Goal: Task Accomplishment & Management: Use online tool/utility

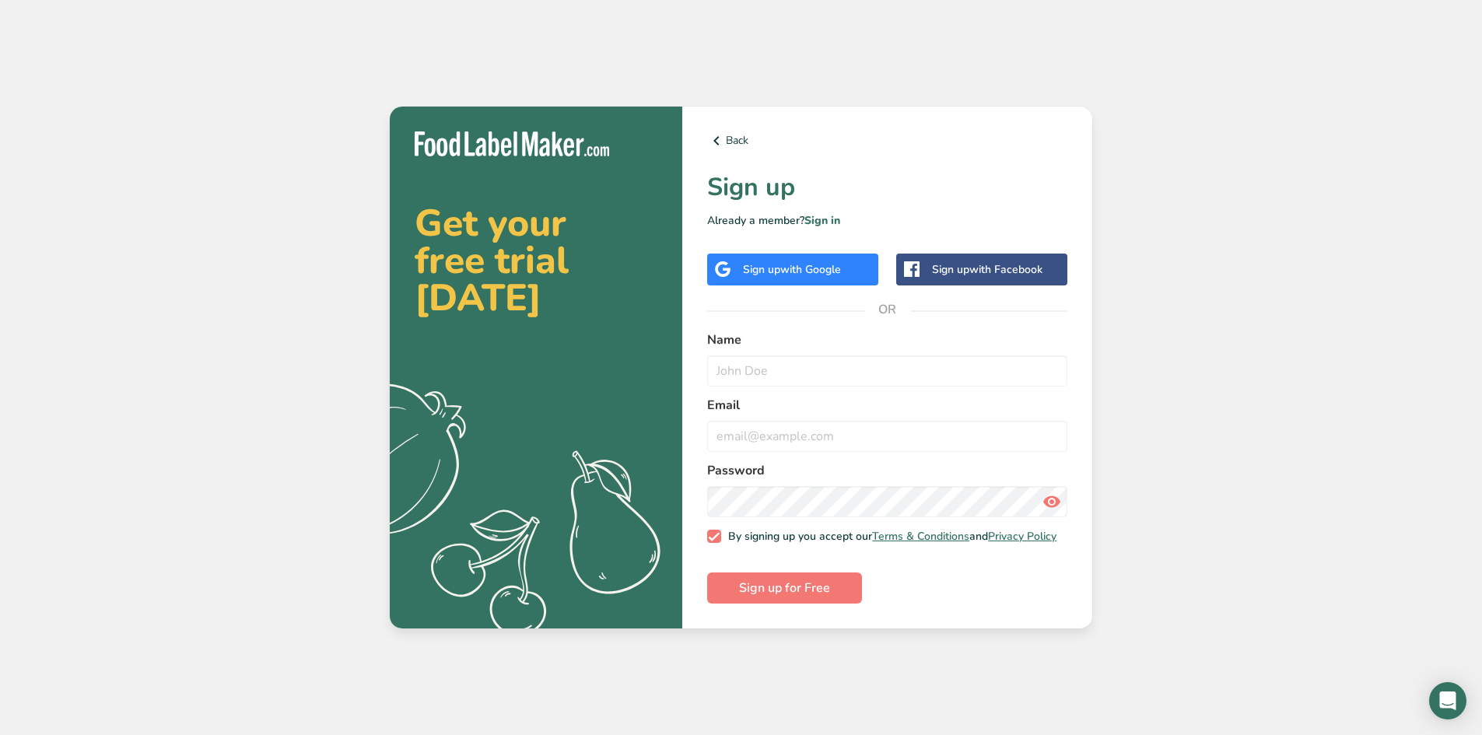
click at [823, 266] on span "with Google" at bounding box center [811, 269] width 61 height 15
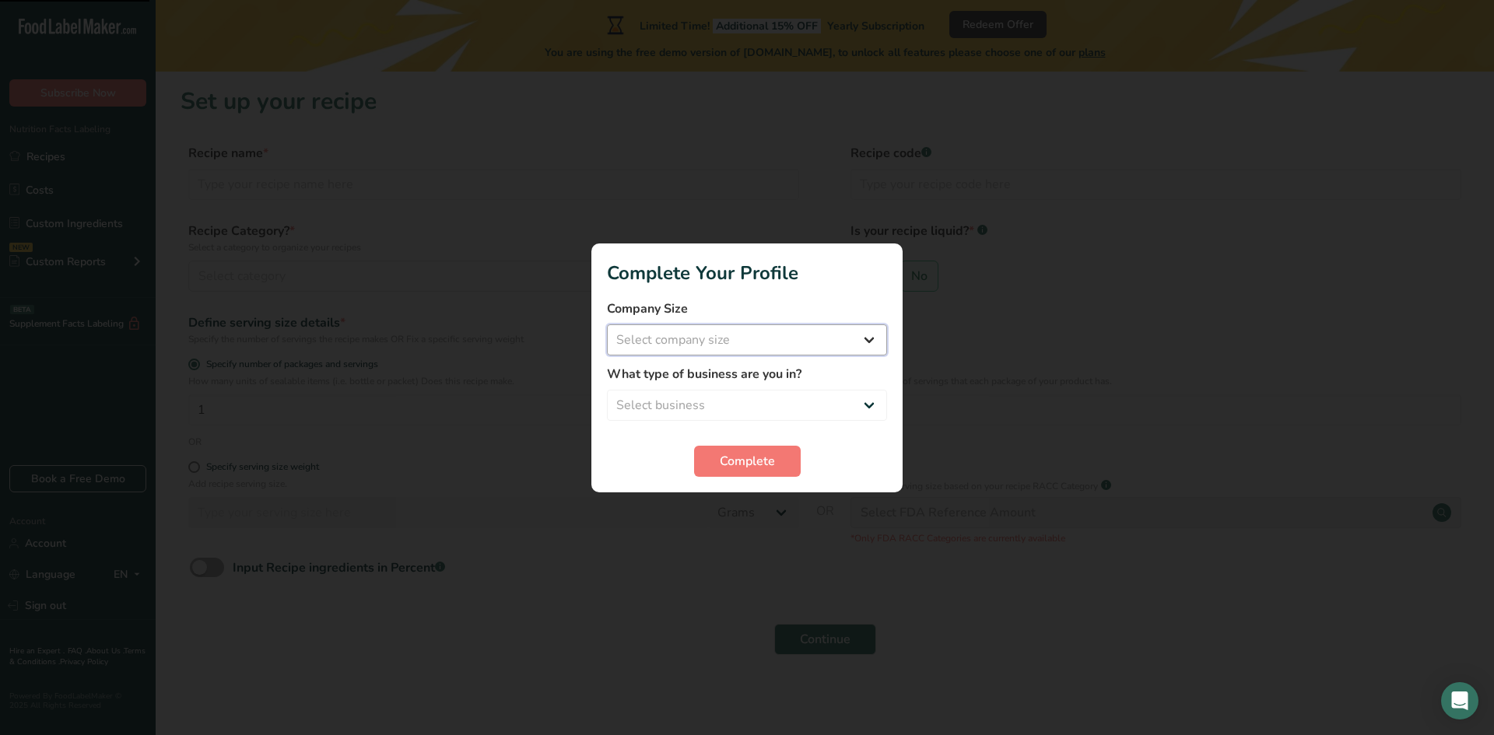
click at [791, 345] on select "Select company size Fewer than 10 Employees 10 to 50 Employees 51 to 500 Employ…" at bounding box center [747, 340] width 280 height 31
select select "1"
click at [607, 325] on select "Select company size Fewer than 10 Employees 10 to 50 Employees 51 to 500 Employ…" at bounding box center [747, 340] width 280 height 31
click at [696, 413] on select "Select business Packaged Food Manufacturer Restaurant & Cafe Bakery Meal Plans …" at bounding box center [747, 405] width 280 height 31
select select "3"
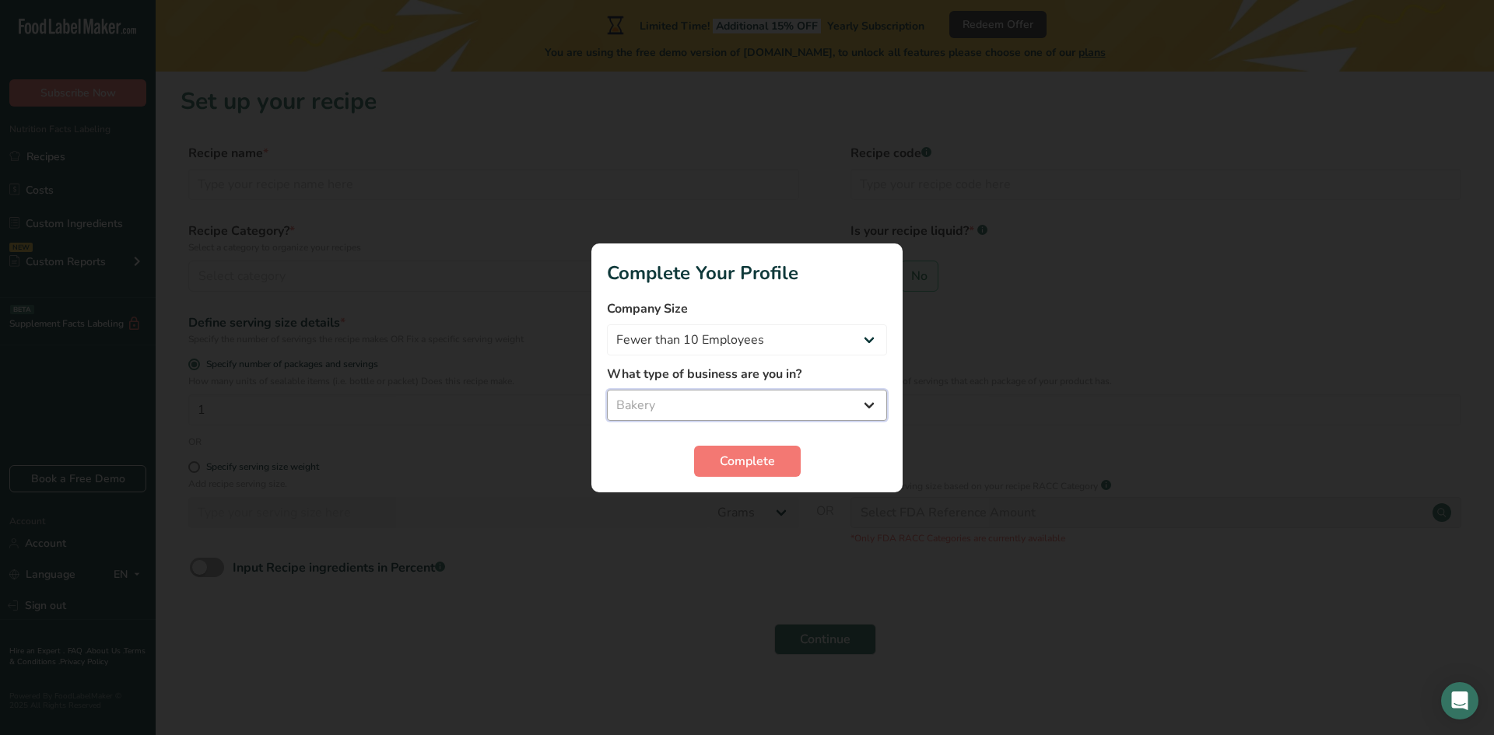
click at [607, 390] on select "Select business Packaged Food Manufacturer Restaurant & Cafe Bakery Meal Plans …" at bounding box center [747, 405] width 280 height 31
click at [735, 471] on button "Complete" at bounding box center [747, 461] width 107 height 31
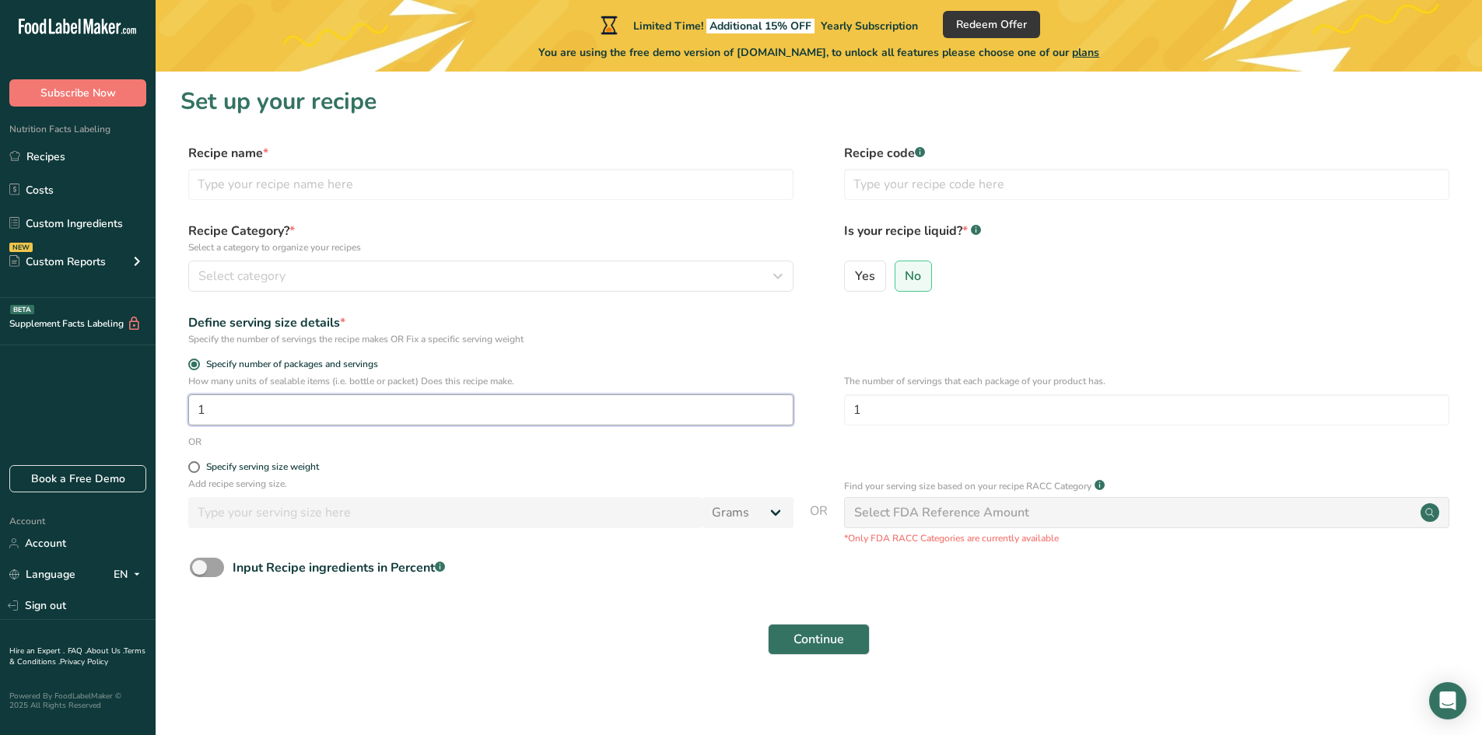
click at [233, 406] on input "1" at bounding box center [490, 410] width 605 height 31
click at [373, 534] on div "Add recipe serving size. Grams kg mg mcg lb oz l mL fl oz tbsp tsp cup qt gallon" at bounding box center [490, 506] width 605 height 59
click at [293, 276] on div "Select category" at bounding box center [486, 276] width 576 height 19
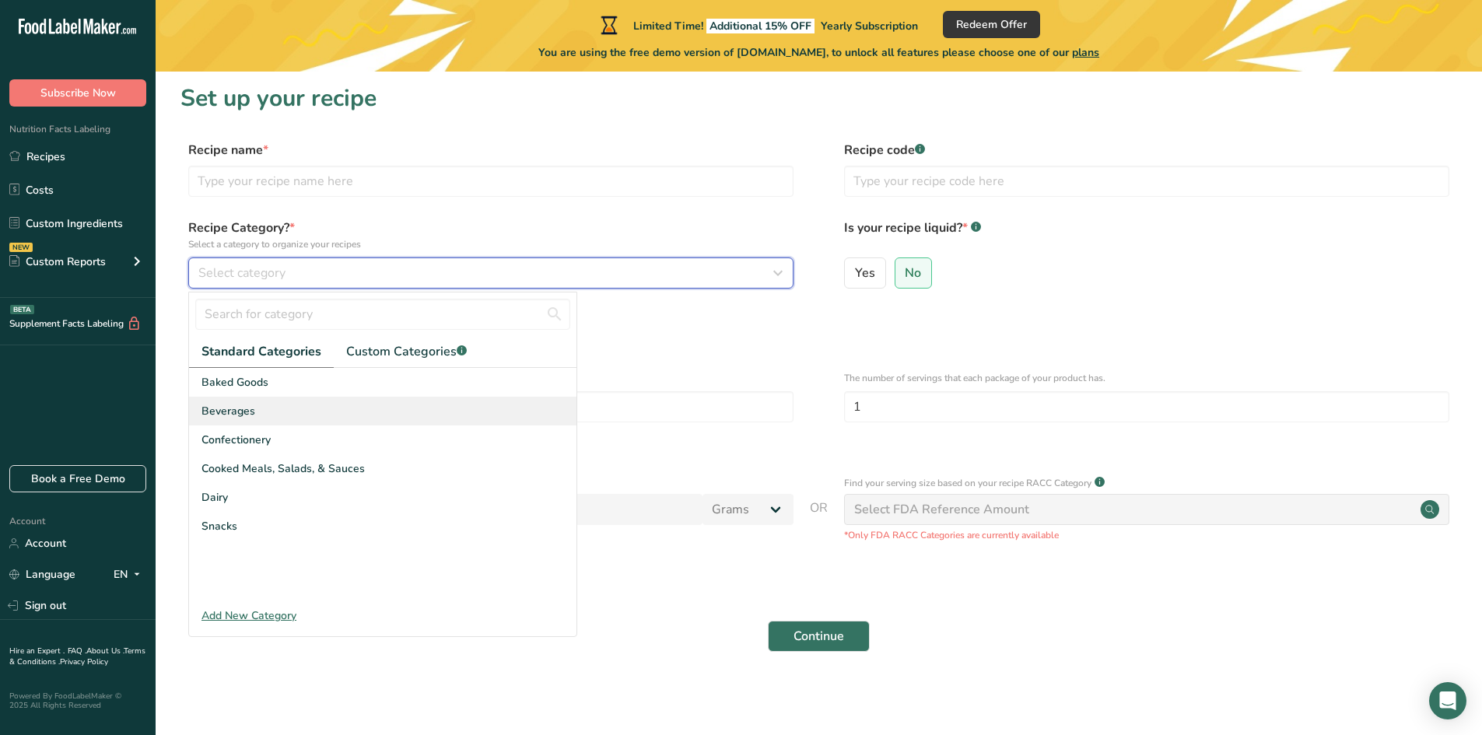
scroll to position [4, 0]
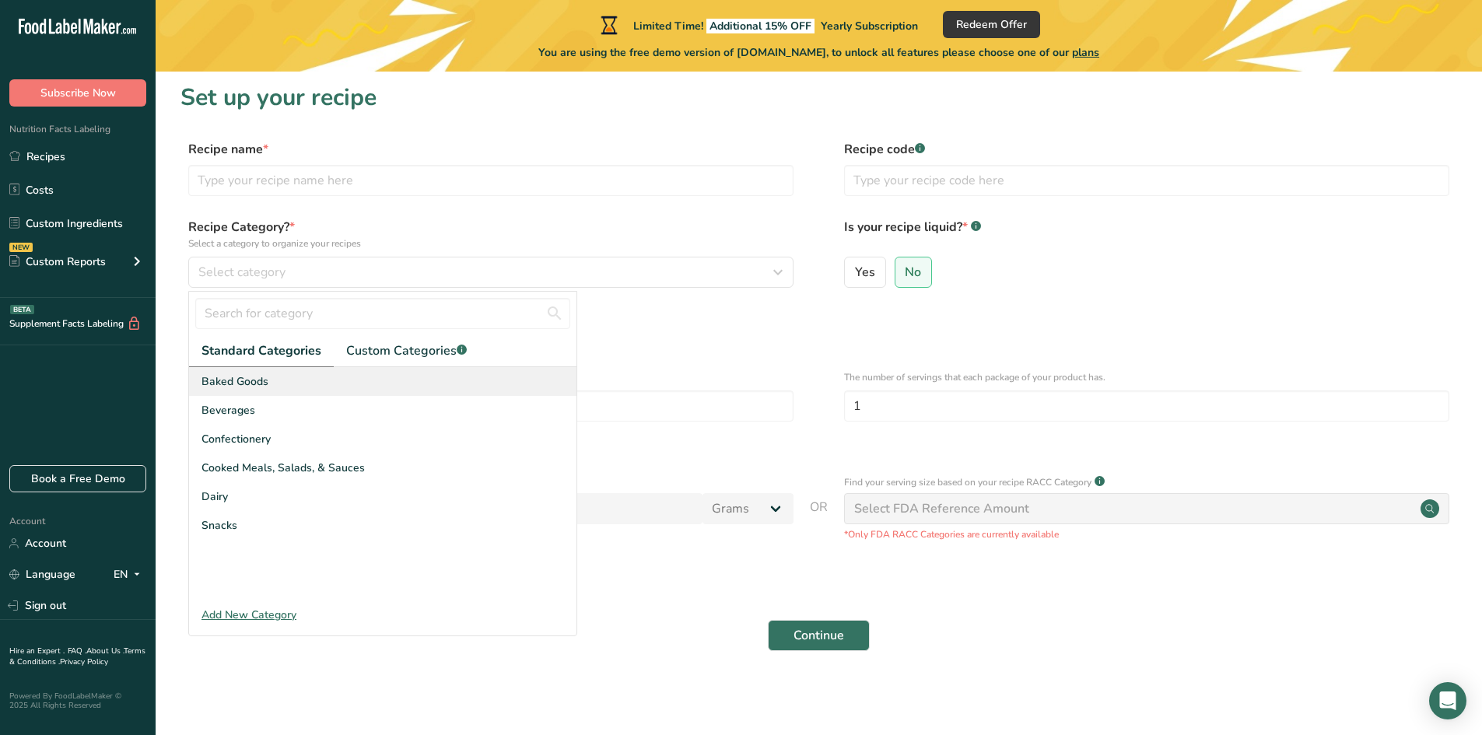
click at [256, 385] on span "Baked Goods" at bounding box center [235, 382] width 67 height 16
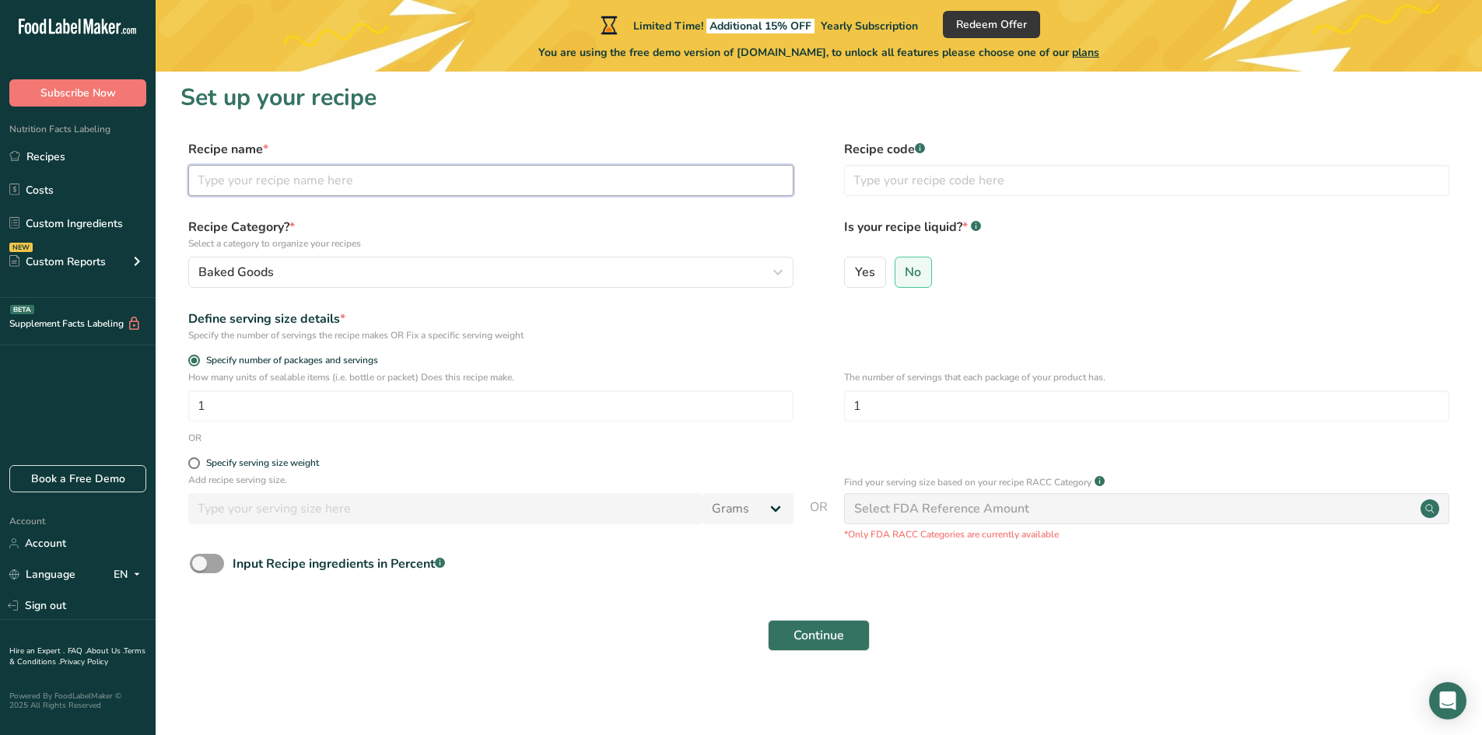
click at [272, 191] on input "text" at bounding box center [490, 180] width 605 height 31
click at [768, 620] on button "Continue" at bounding box center [819, 635] width 102 height 31
type input "110g Chocolate 56g Wheat"
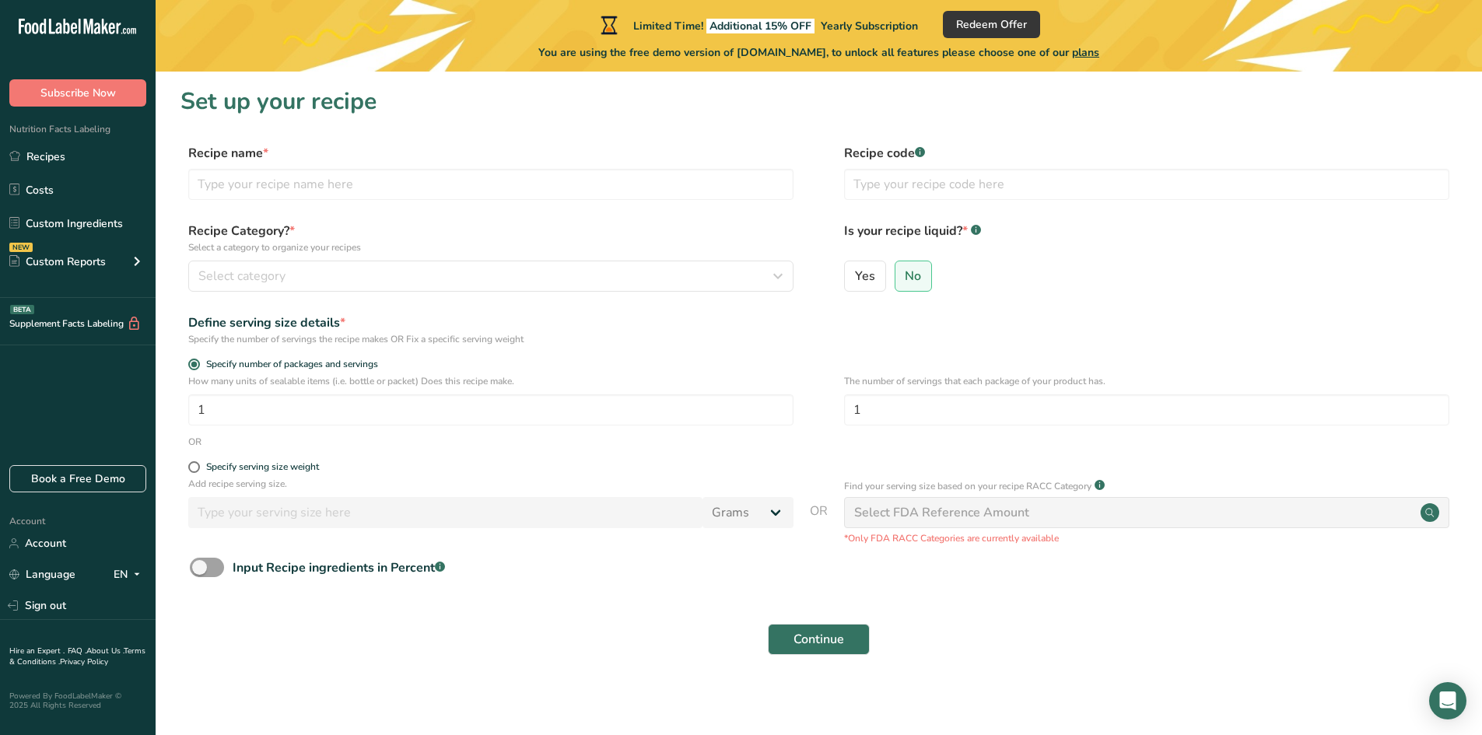
scroll to position [4, 0]
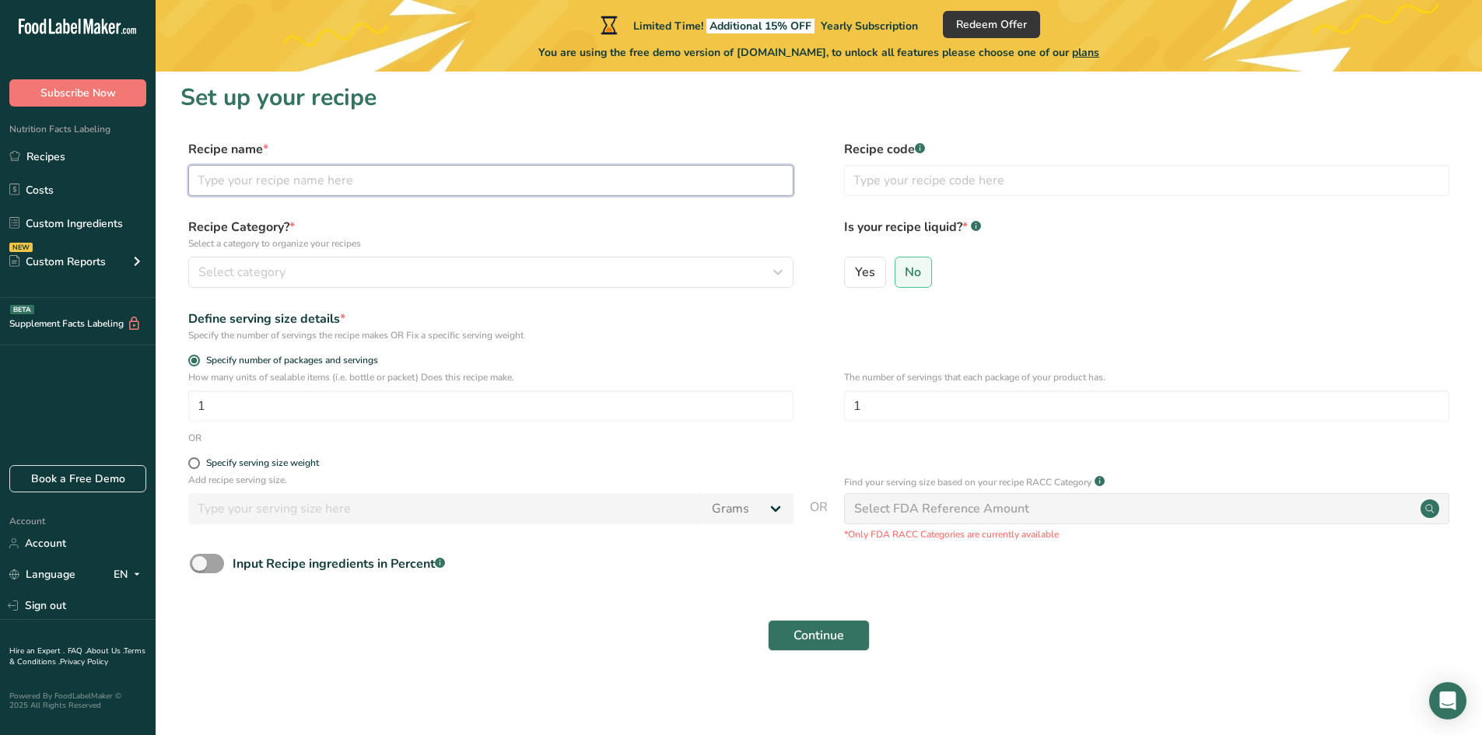
click at [328, 184] on input "text" at bounding box center [490, 180] width 605 height 31
type input "110g Chocolate 56g Wheat Bread"
click at [266, 263] on span "Select category" at bounding box center [241, 272] width 87 height 19
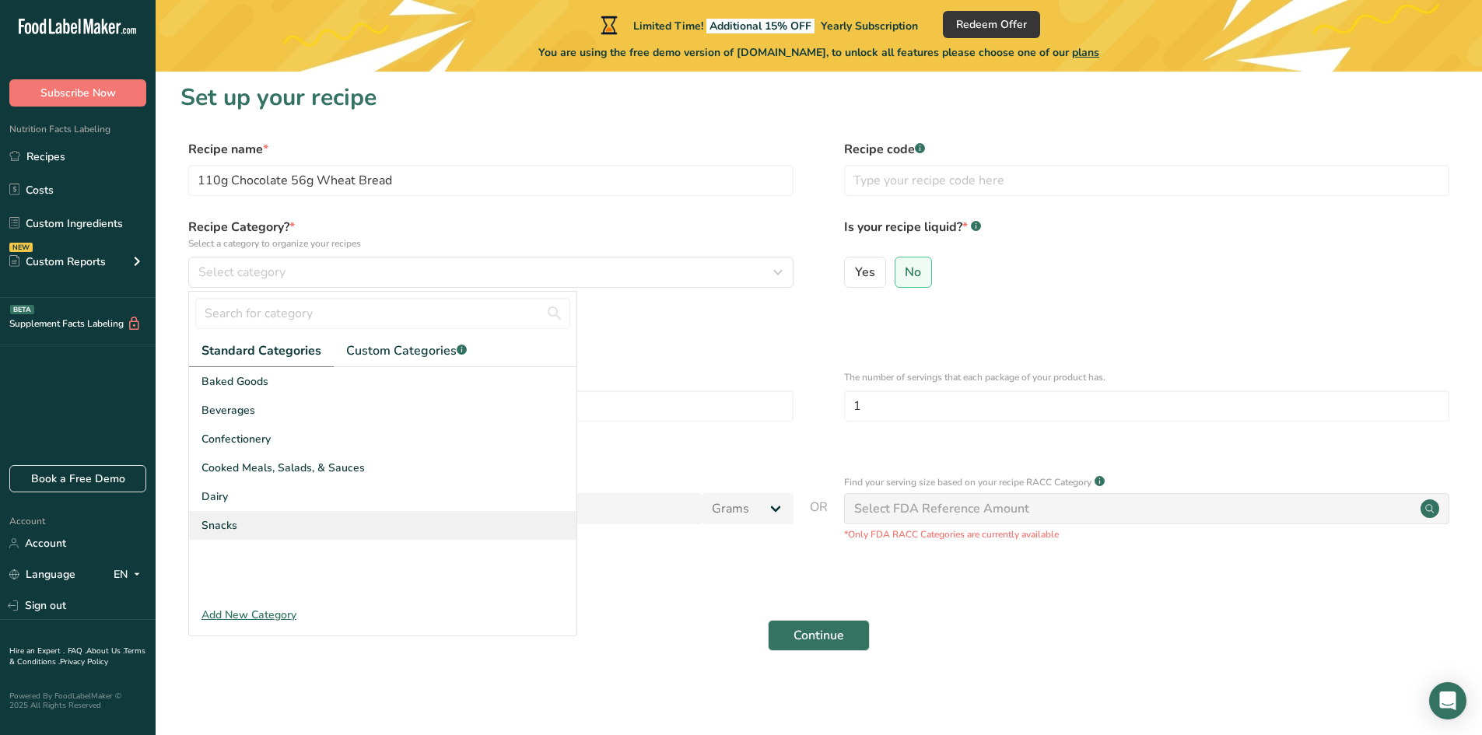
click at [223, 525] on span "Snacks" at bounding box center [220, 526] width 36 height 16
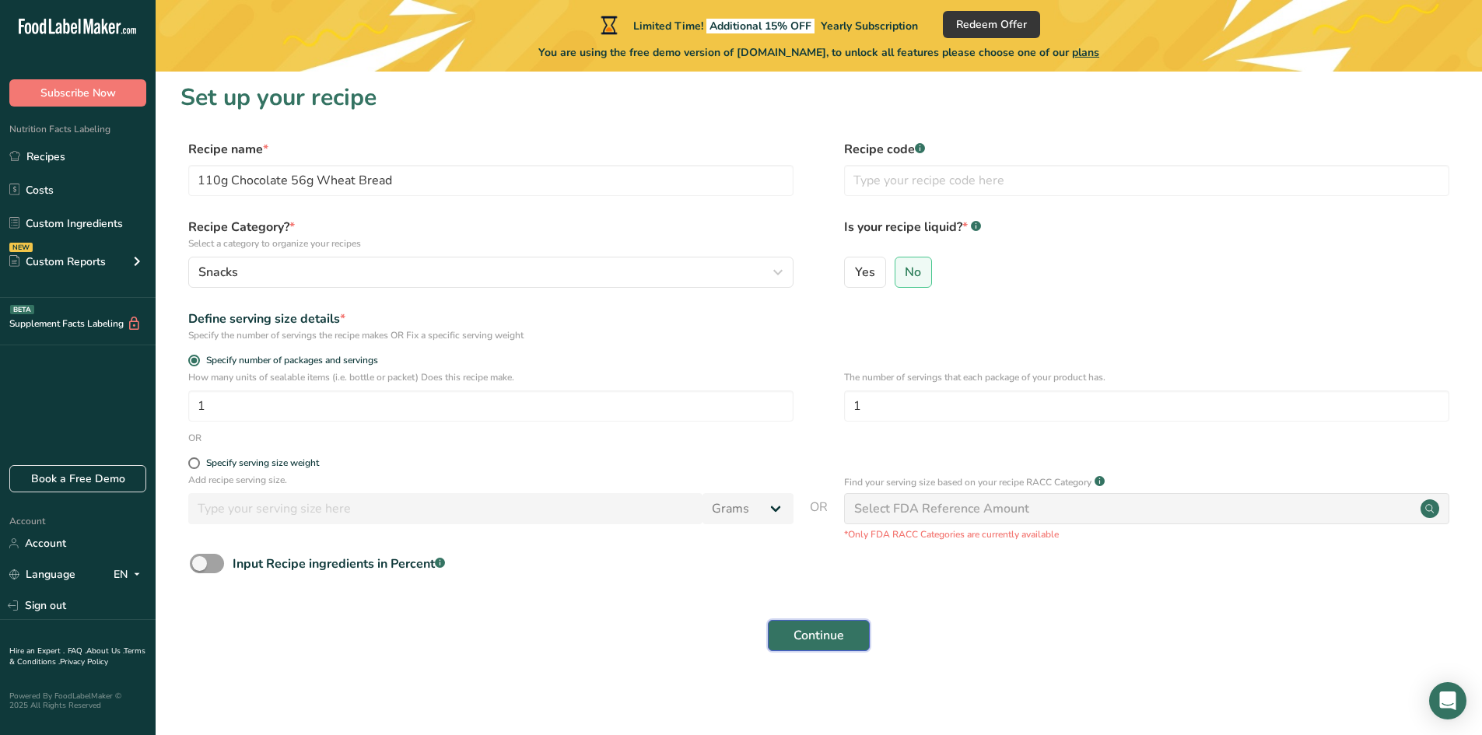
click at [788, 639] on button "Continue" at bounding box center [819, 635] width 102 height 31
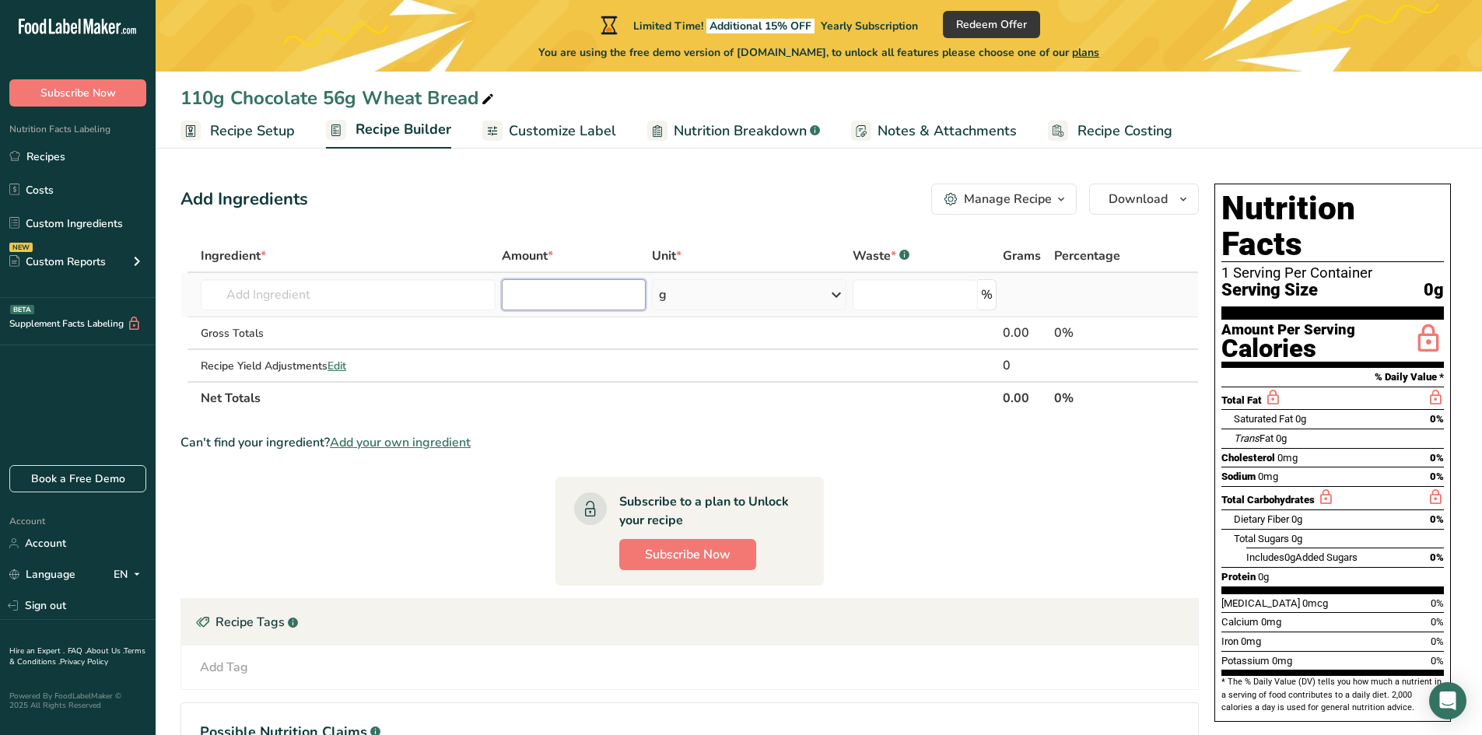
click at [560, 303] on input "number" at bounding box center [574, 294] width 145 height 31
click at [418, 300] on input "text" at bounding box center [348, 294] width 295 height 31
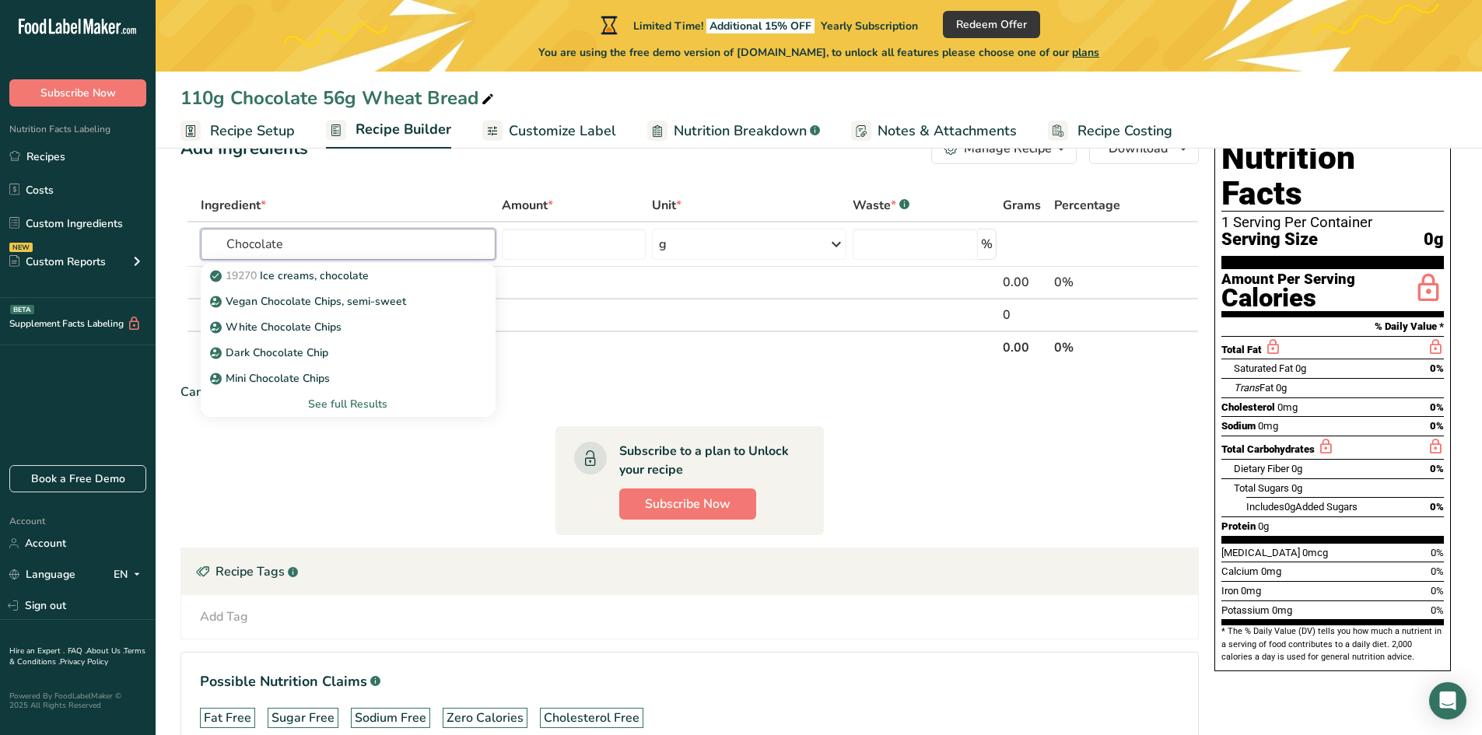
scroll to position [78, 0]
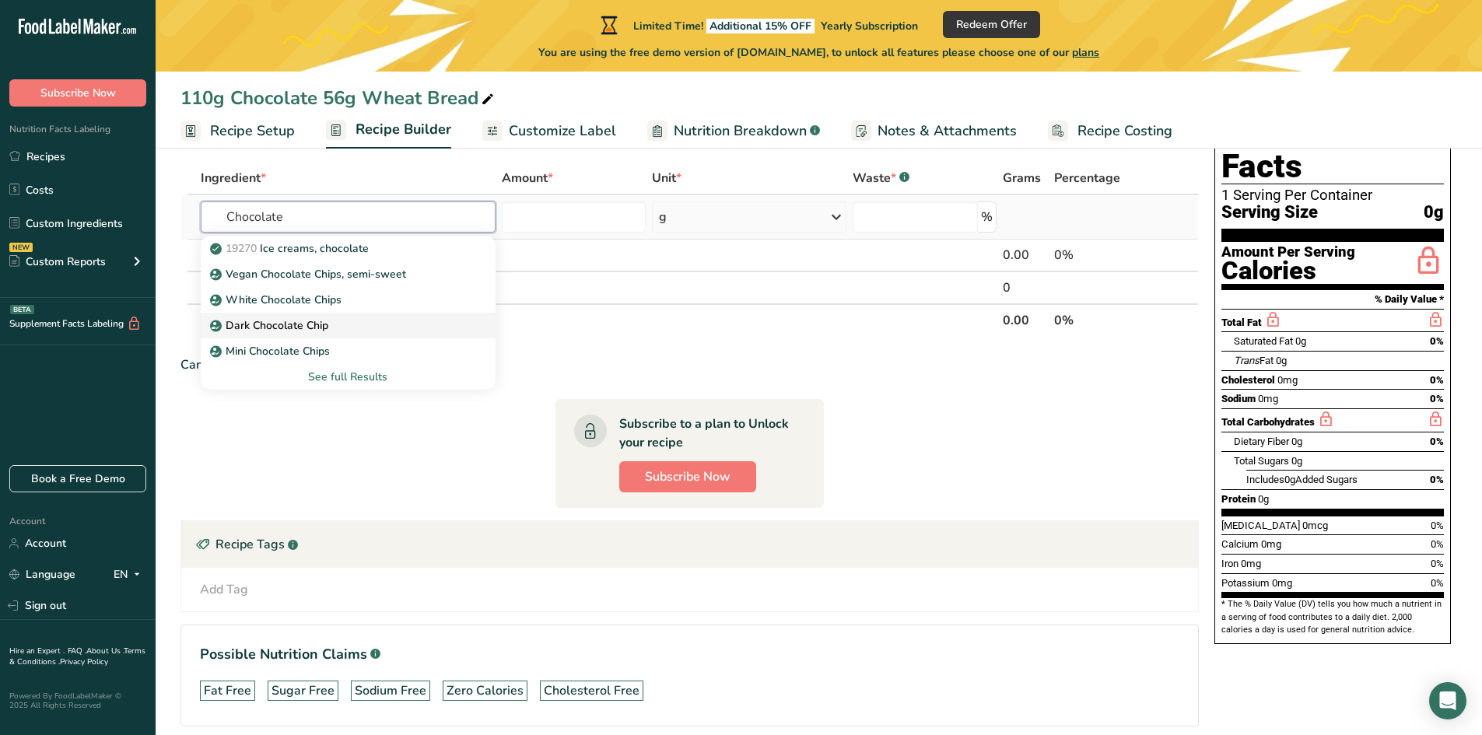
type input "Chocolate"
click at [311, 330] on p "Dark Chocolate Chip" at bounding box center [270, 326] width 115 height 16
type input "Dark Chocolate Chip"
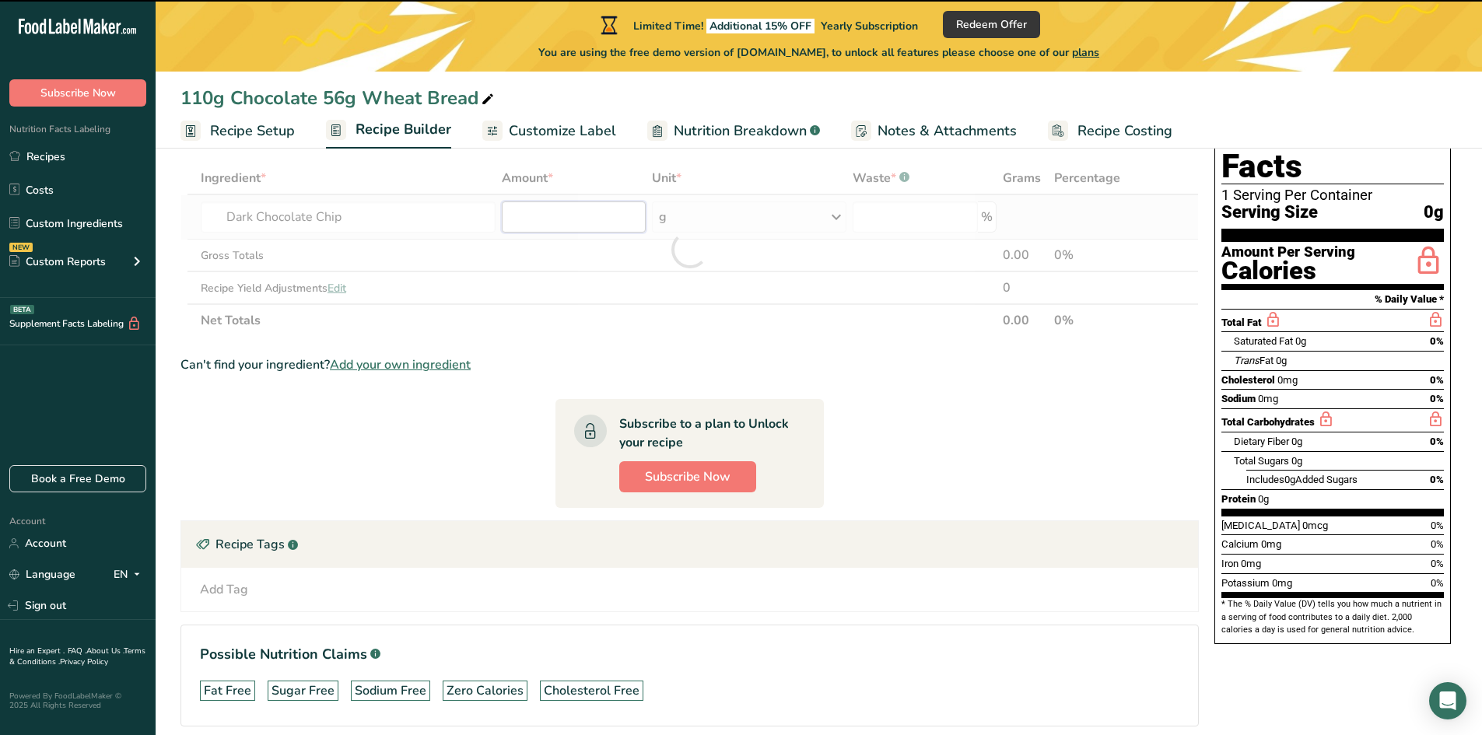
click at [536, 213] on input "number" at bounding box center [574, 217] width 145 height 31
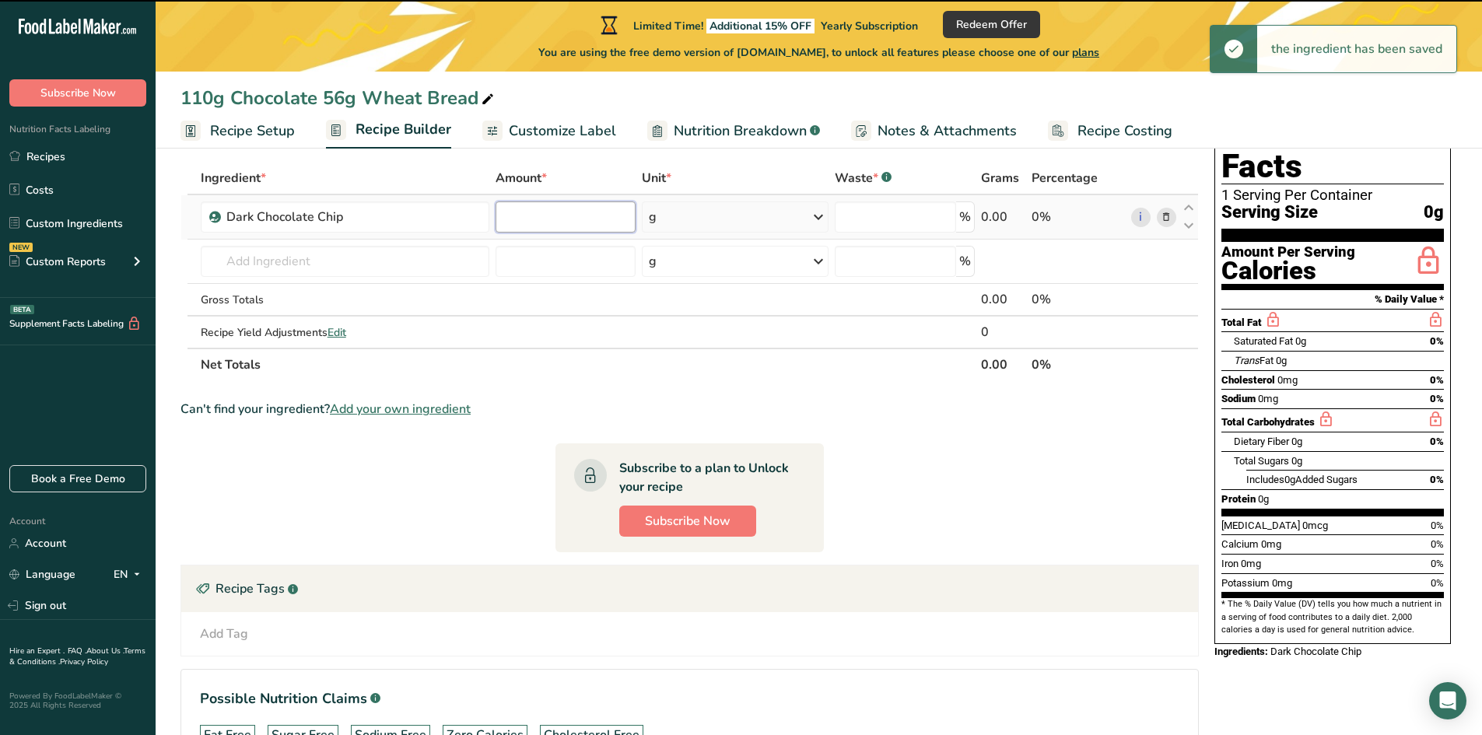
type input "0"
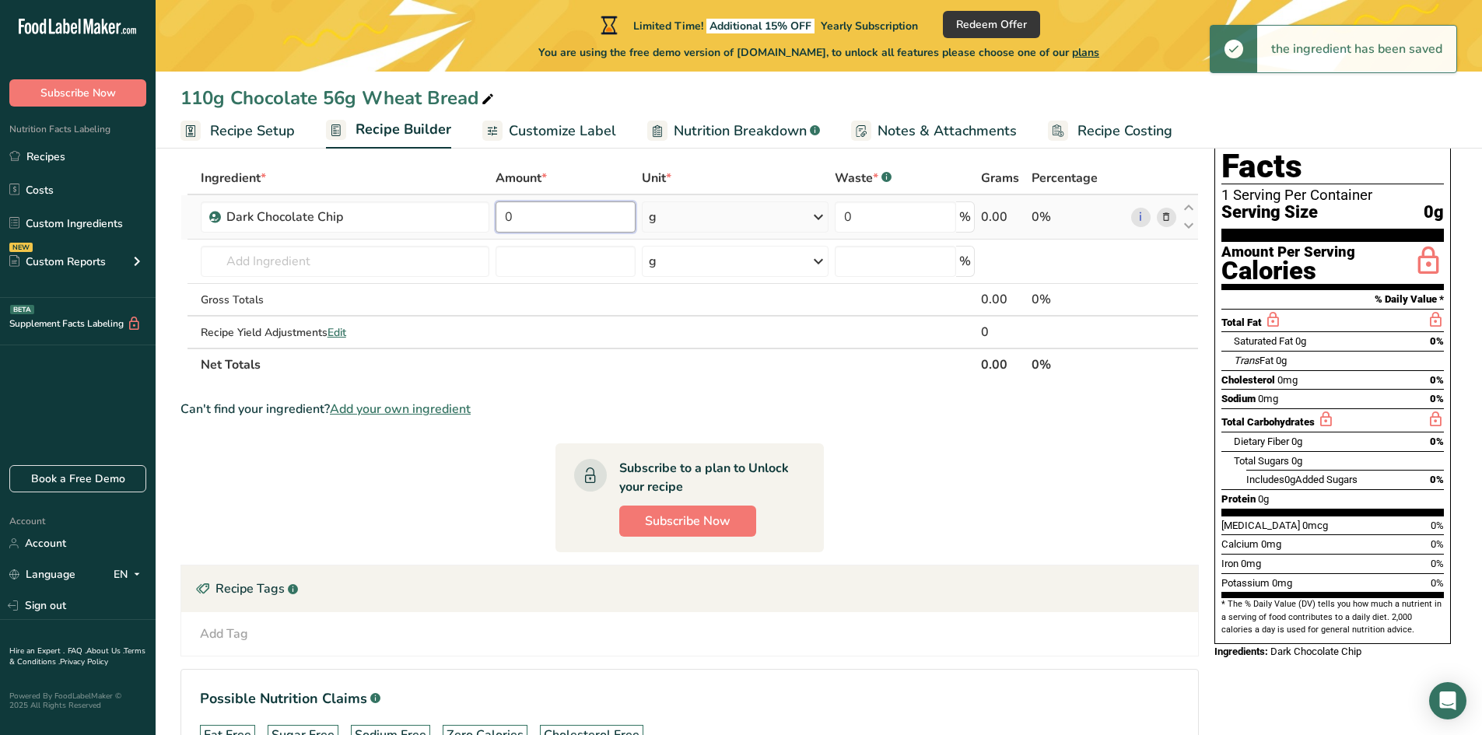
click at [538, 216] on input "0" at bounding box center [566, 217] width 140 height 31
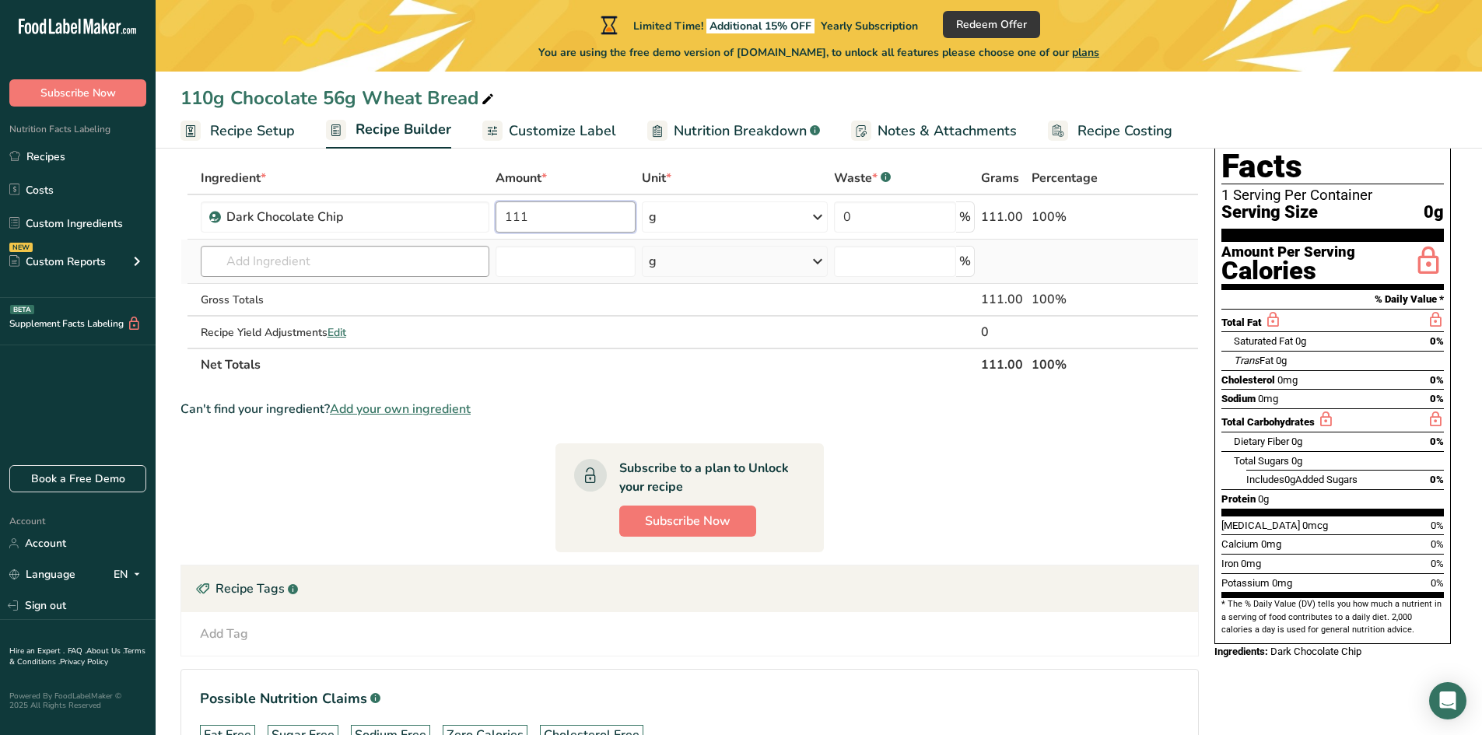
type input "111"
click at [275, 259] on div "Ingredient * Amount * Unit * Waste * .a-a{fill:#347362;}.b-a{fill:#fff;} Grams …" at bounding box center [690, 271] width 1019 height 219
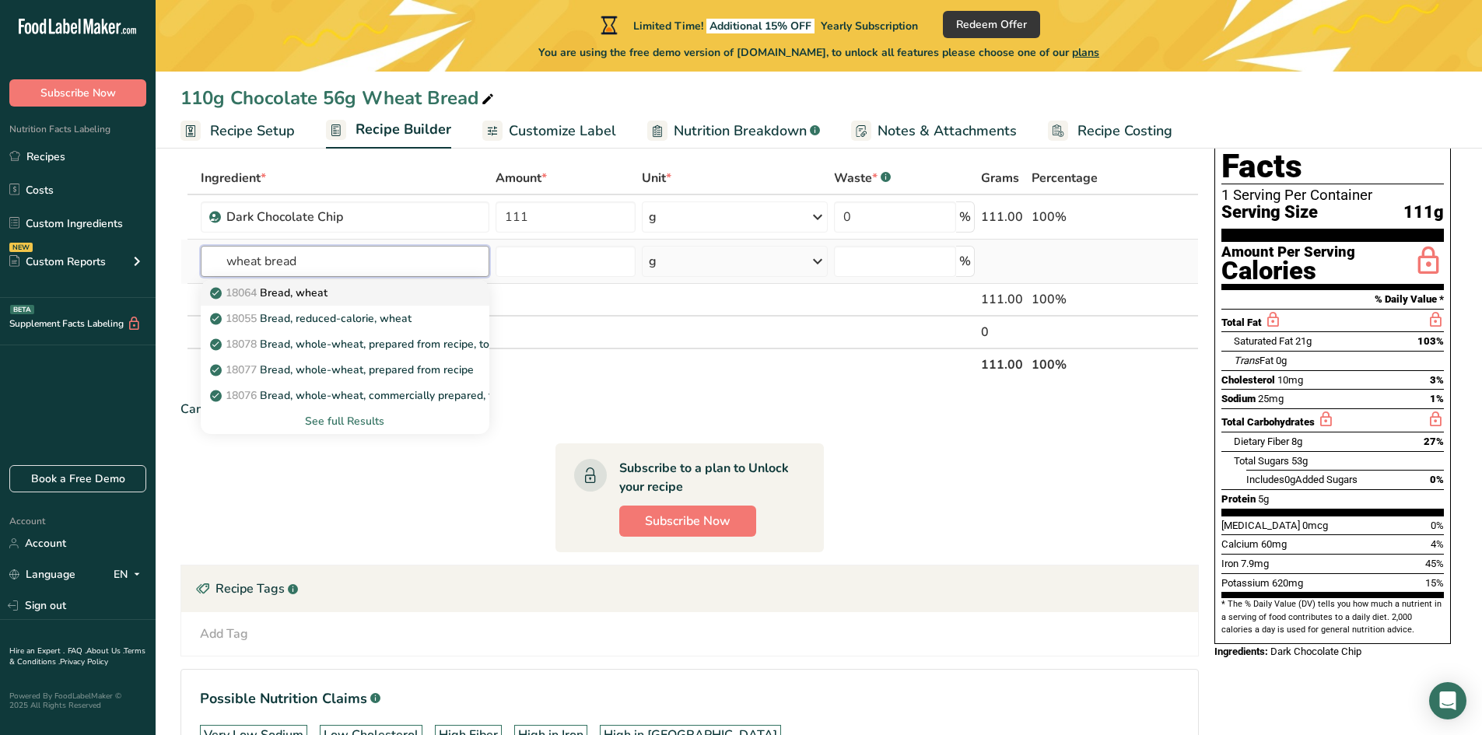
type input "wheat bread"
click at [340, 291] on div "18064 Bread, wheat" at bounding box center [332, 293] width 239 height 16
type input "Bread, wheat"
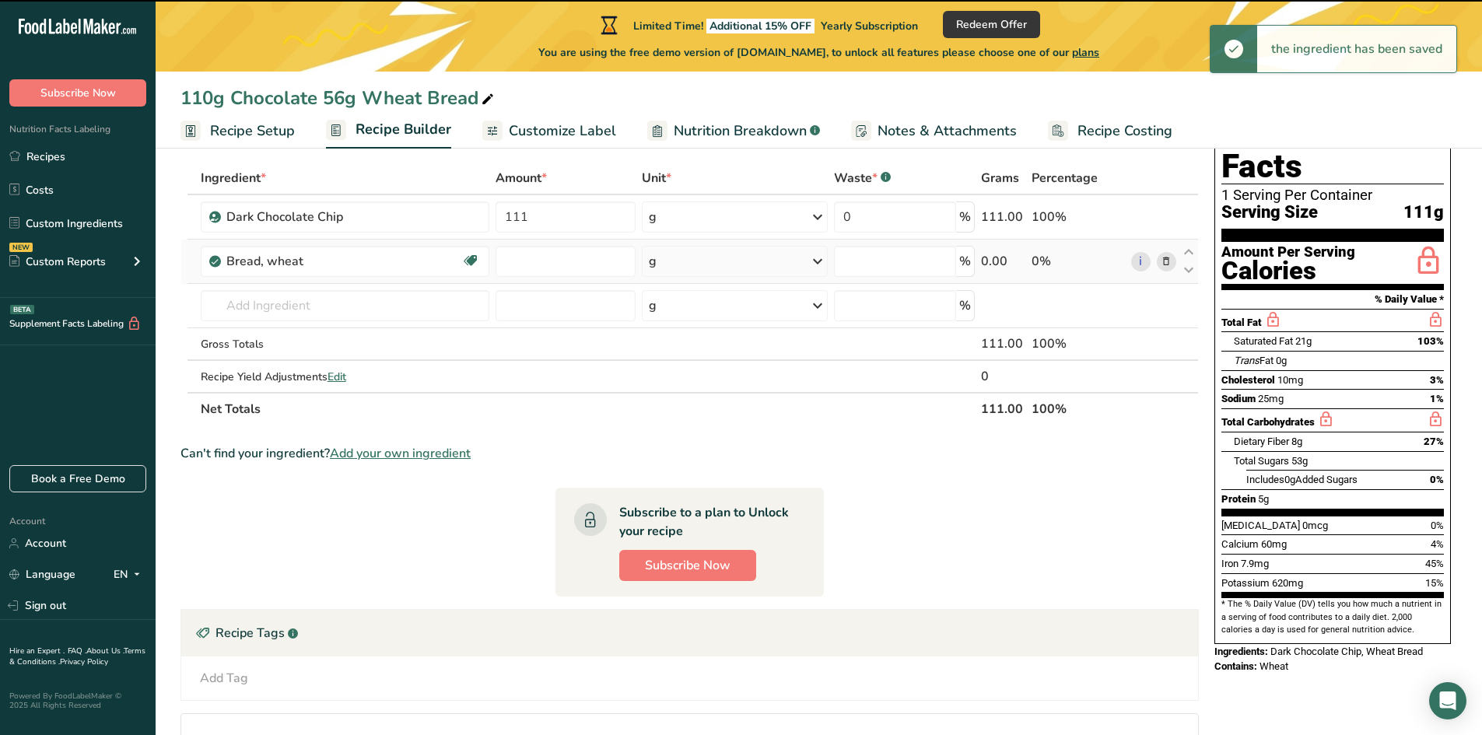
type input "0"
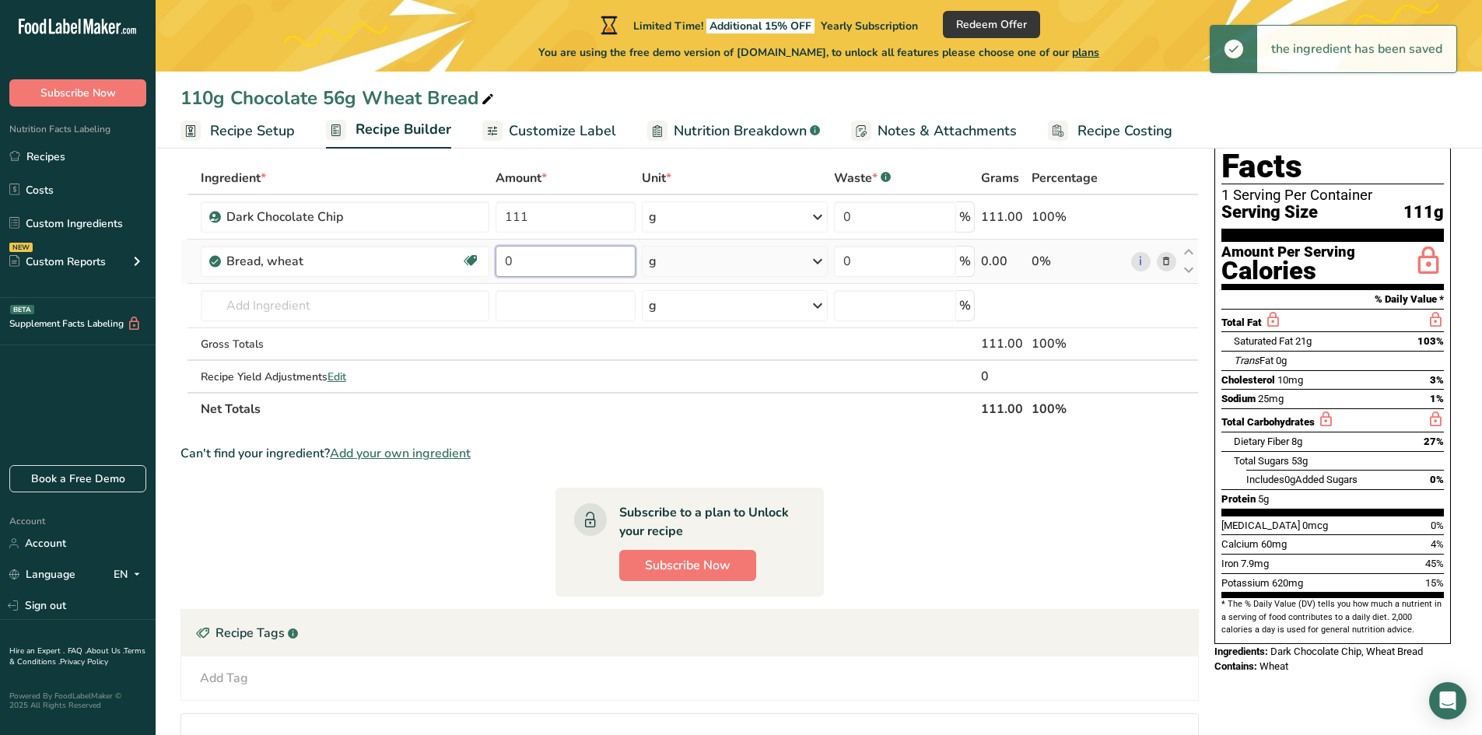
click at [532, 267] on input "0" at bounding box center [566, 261] width 140 height 31
click at [533, 267] on input "0" at bounding box center [566, 261] width 140 height 31
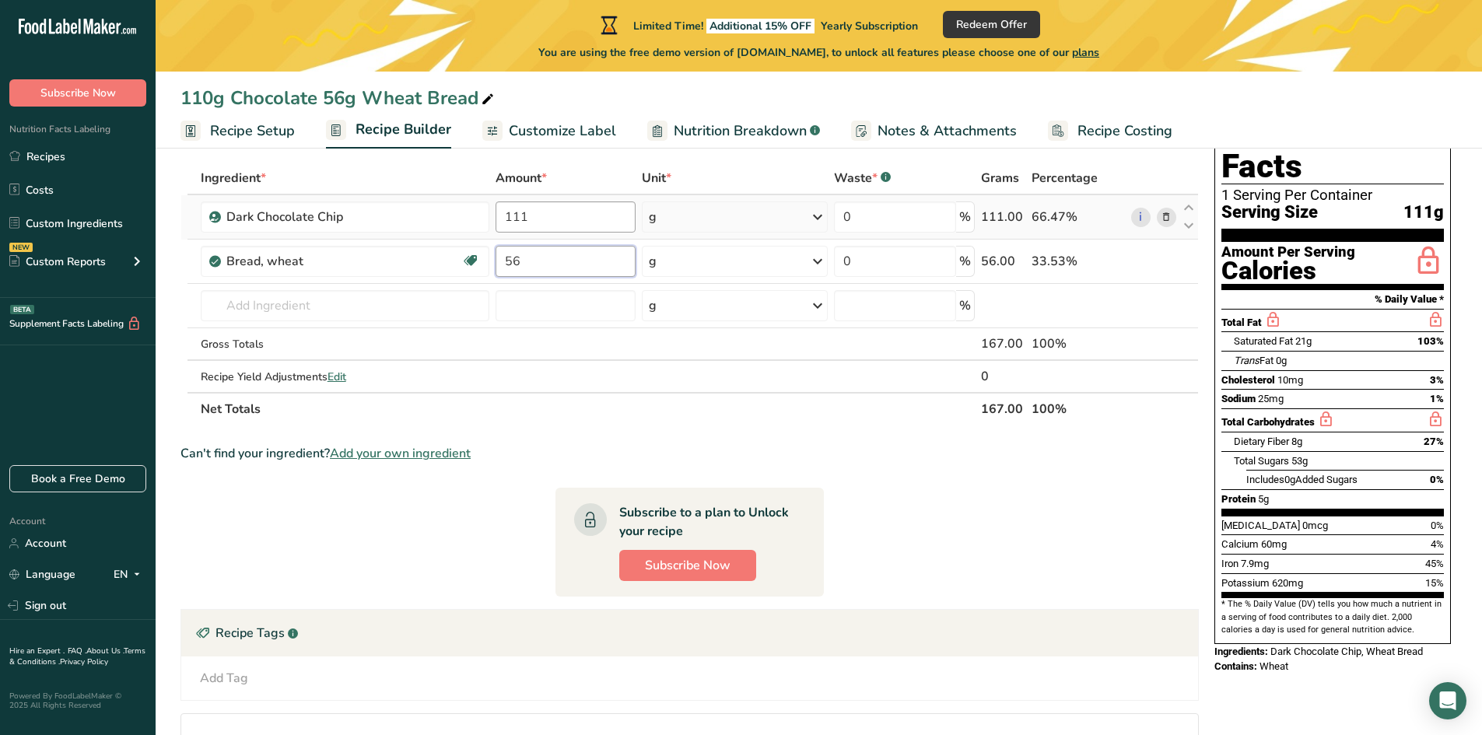
type input "56"
click at [554, 215] on div "Ingredient * Amount * Unit * Waste * .a-a{fill:#347362;}.b-a{fill:#fff;} Grams …" at bounding box center [690, 294] width 1019 height 264
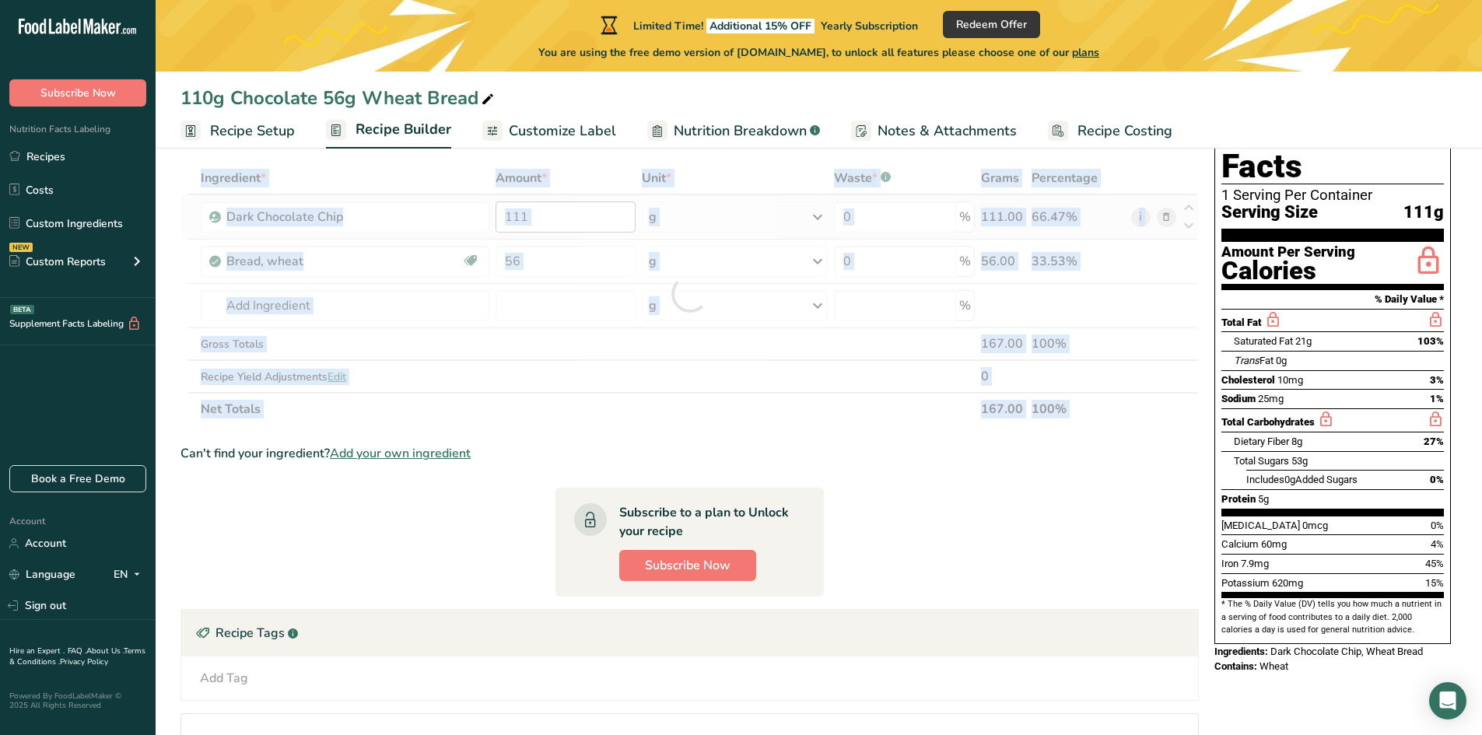
click at [554, 215] on div at bounding box center [690, 294] width 1019 height 264
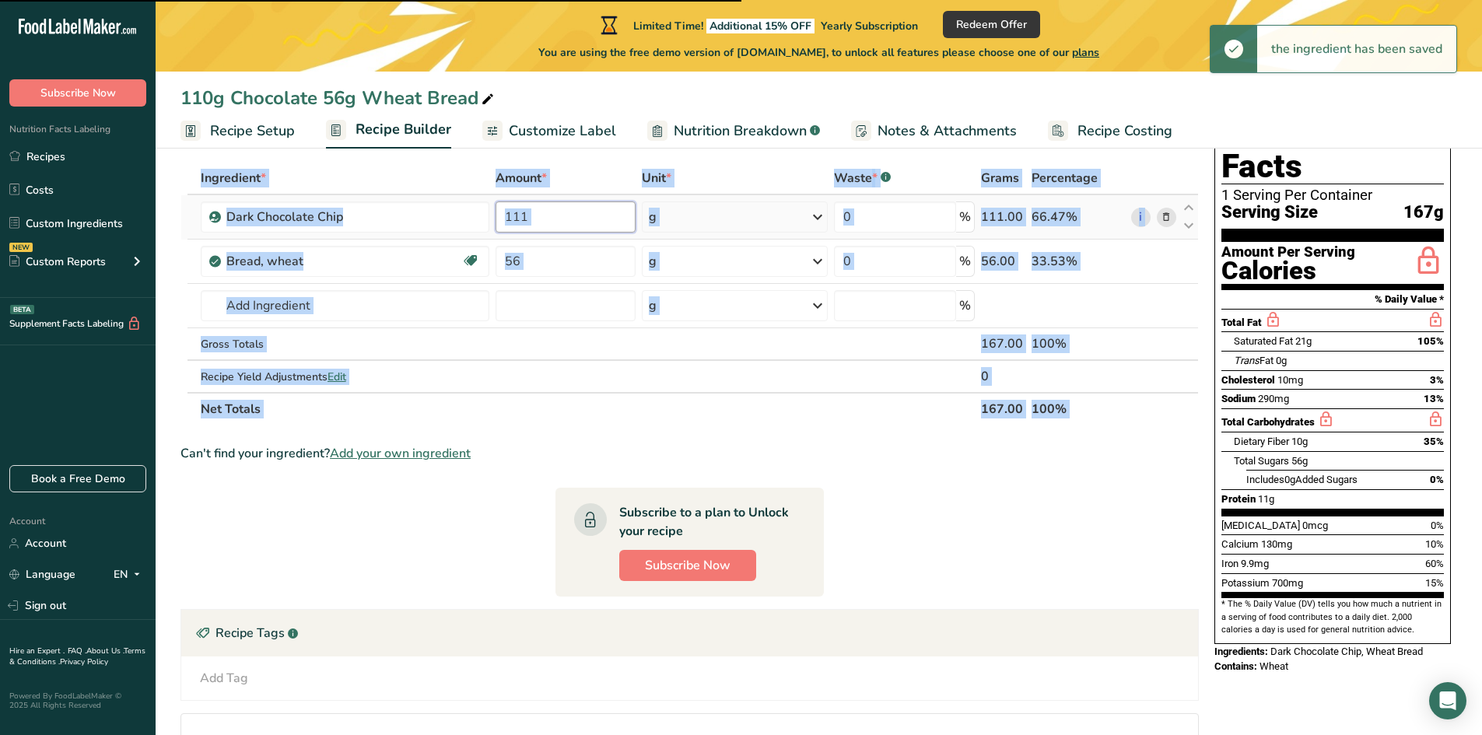
click at [547, 224] on input "111" at bounding box center [566, 217] width 140 height 31
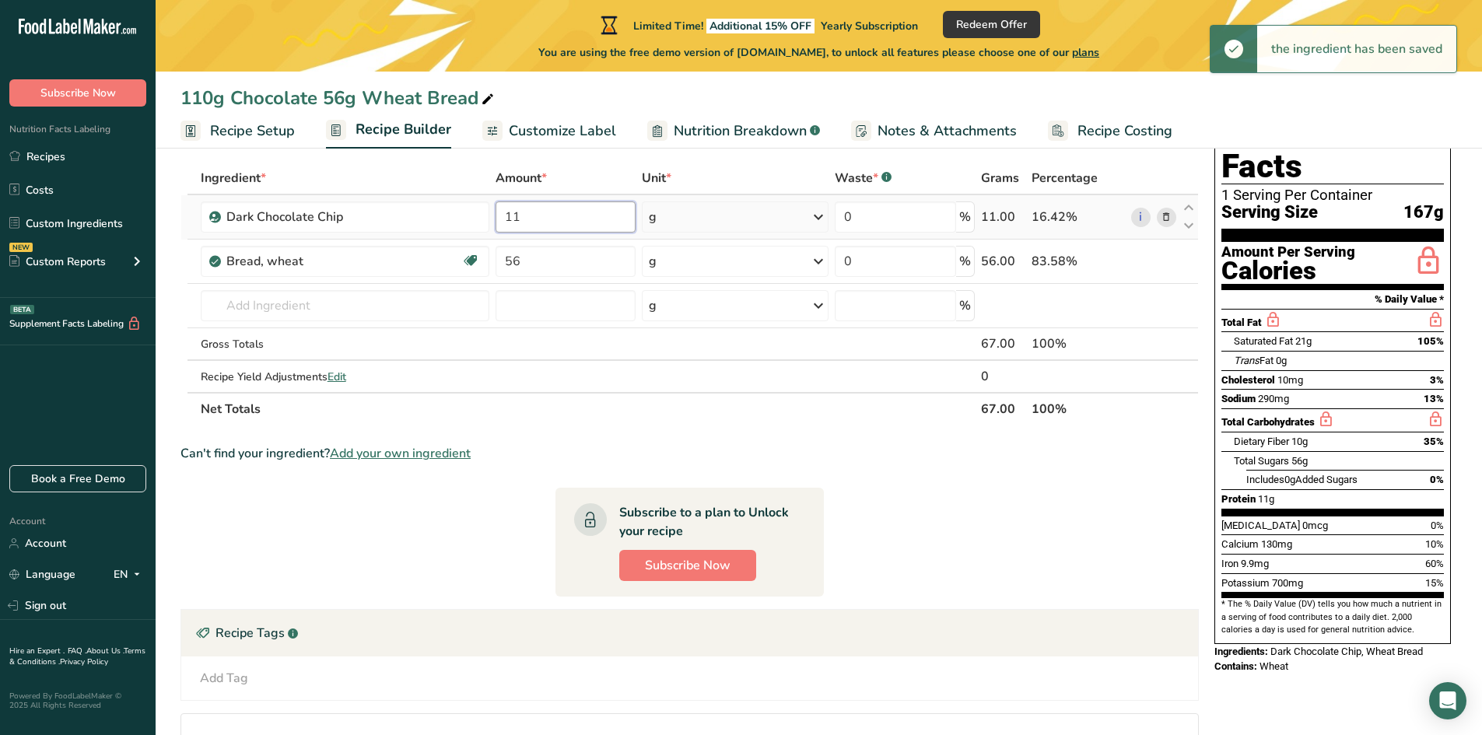
type input "1"
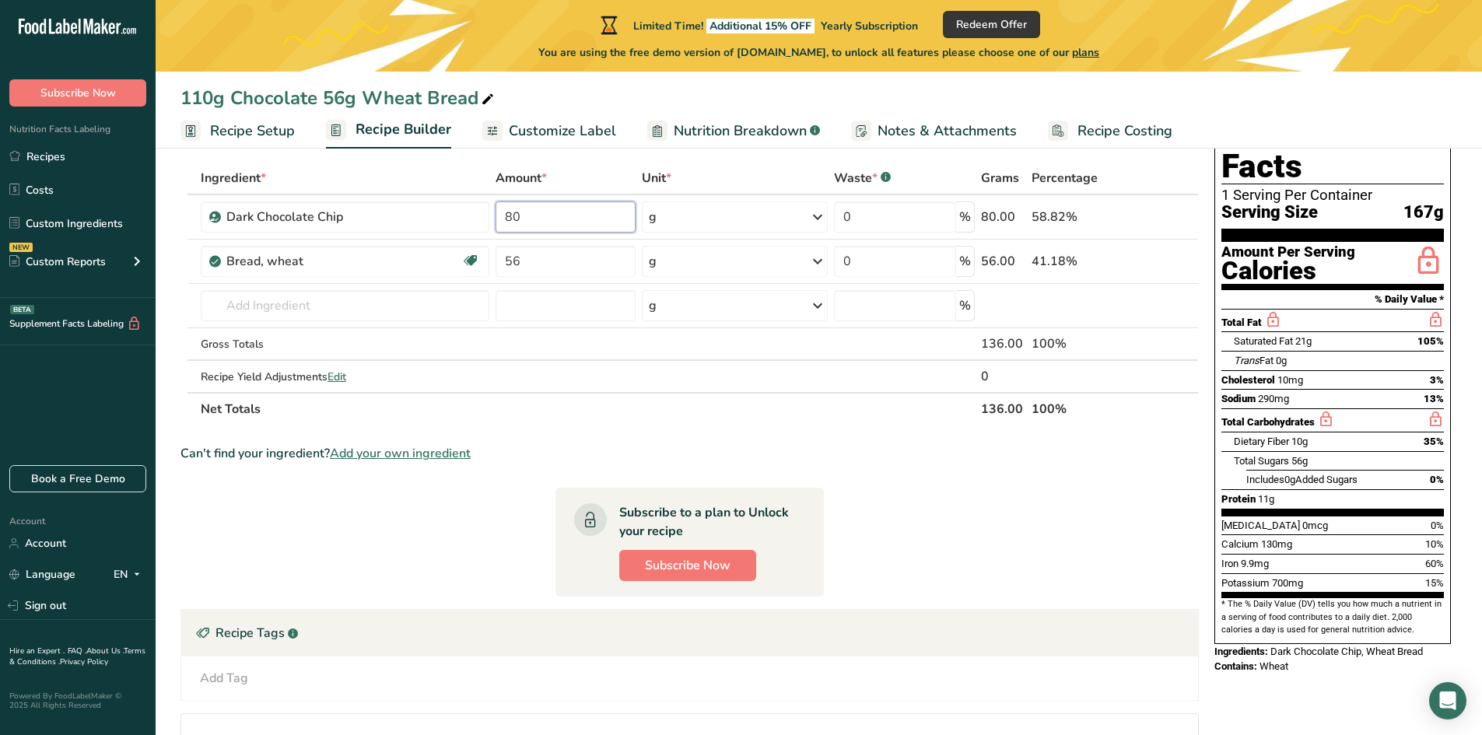
type input "80"
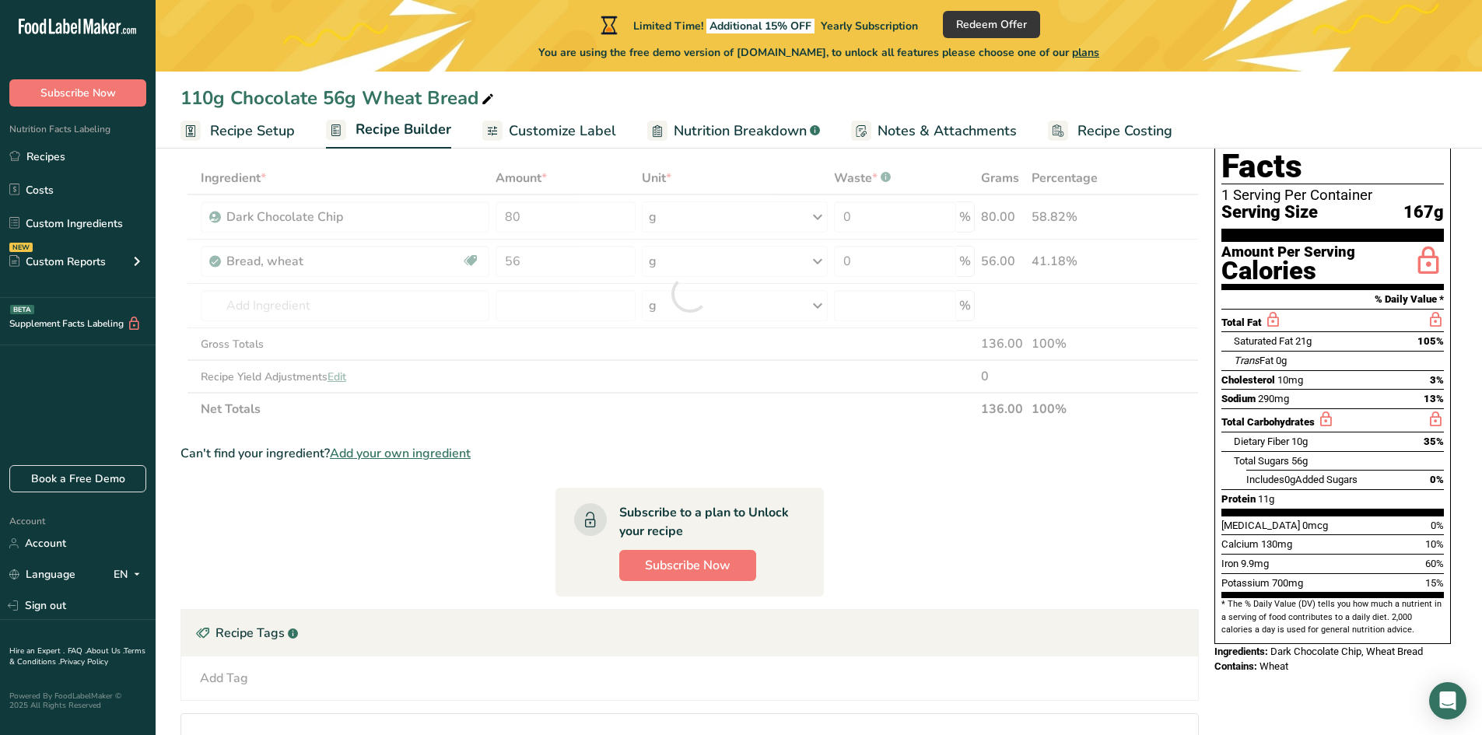
click at [942, 503] on section "Ingredient * Amount * Unit * Waste * .a-a{fill:#347362;}.b-a{fill:#fff;} Grams …" at bounding box center [690, 501] width 1019 height 679
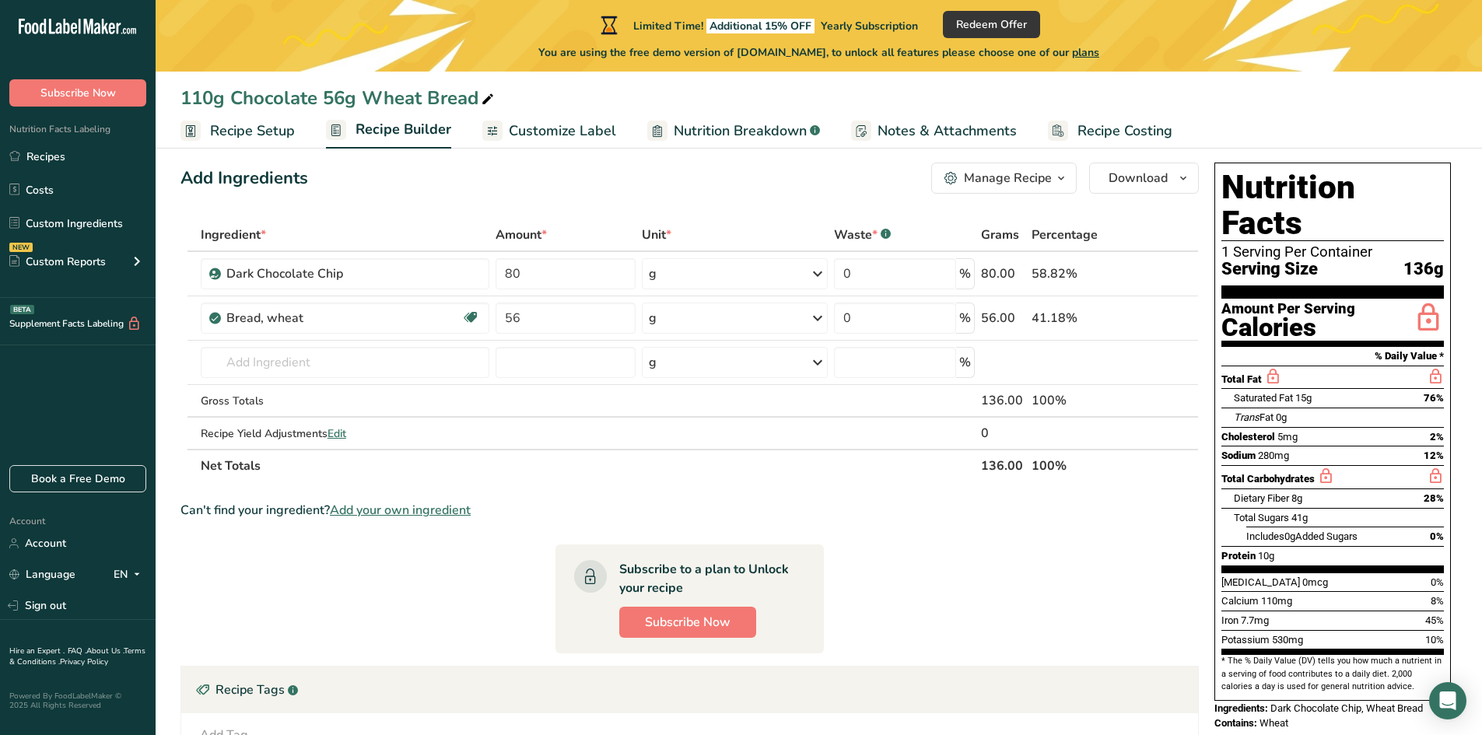
scroll to position [0, 0]
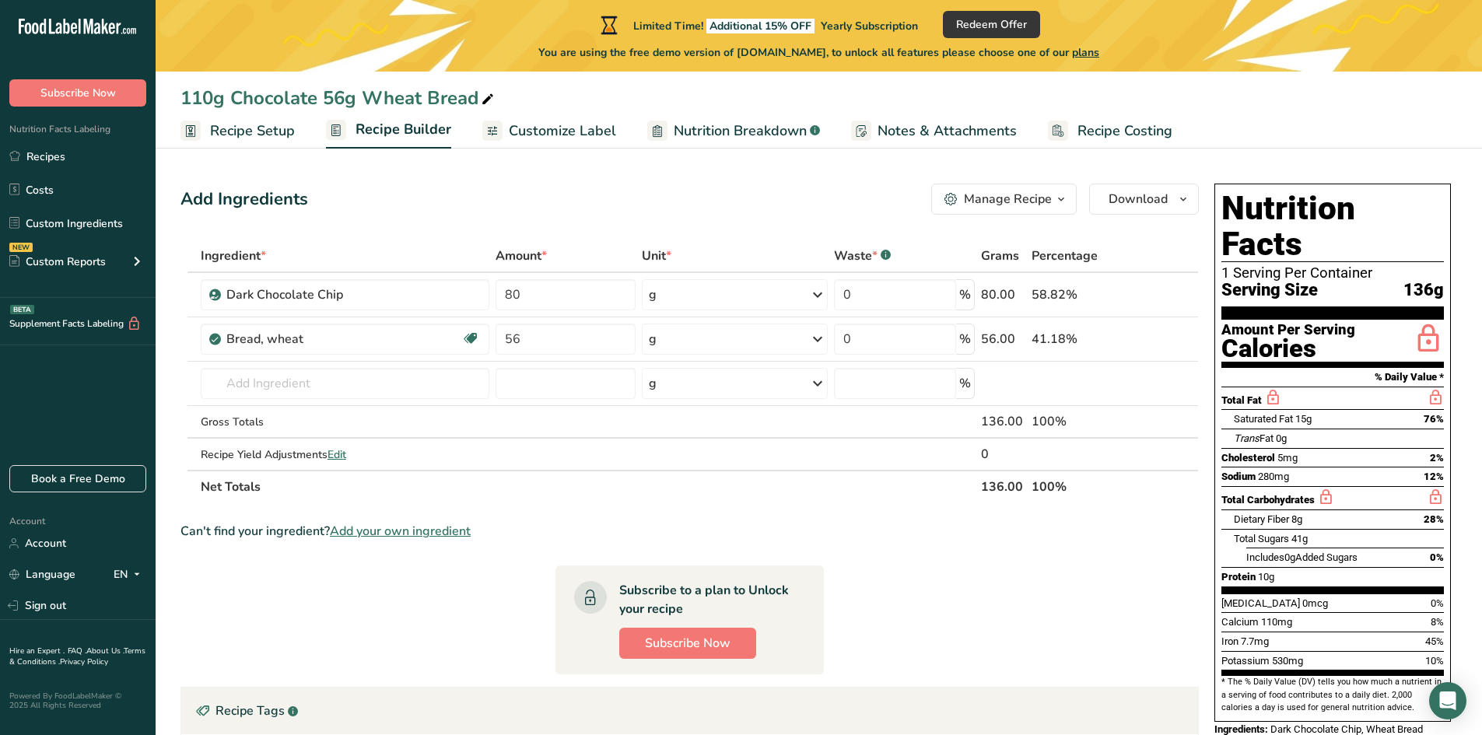
click at [227, 127] on span "Recipe Setup" at bounding box center [252, 131] width 85 height 21
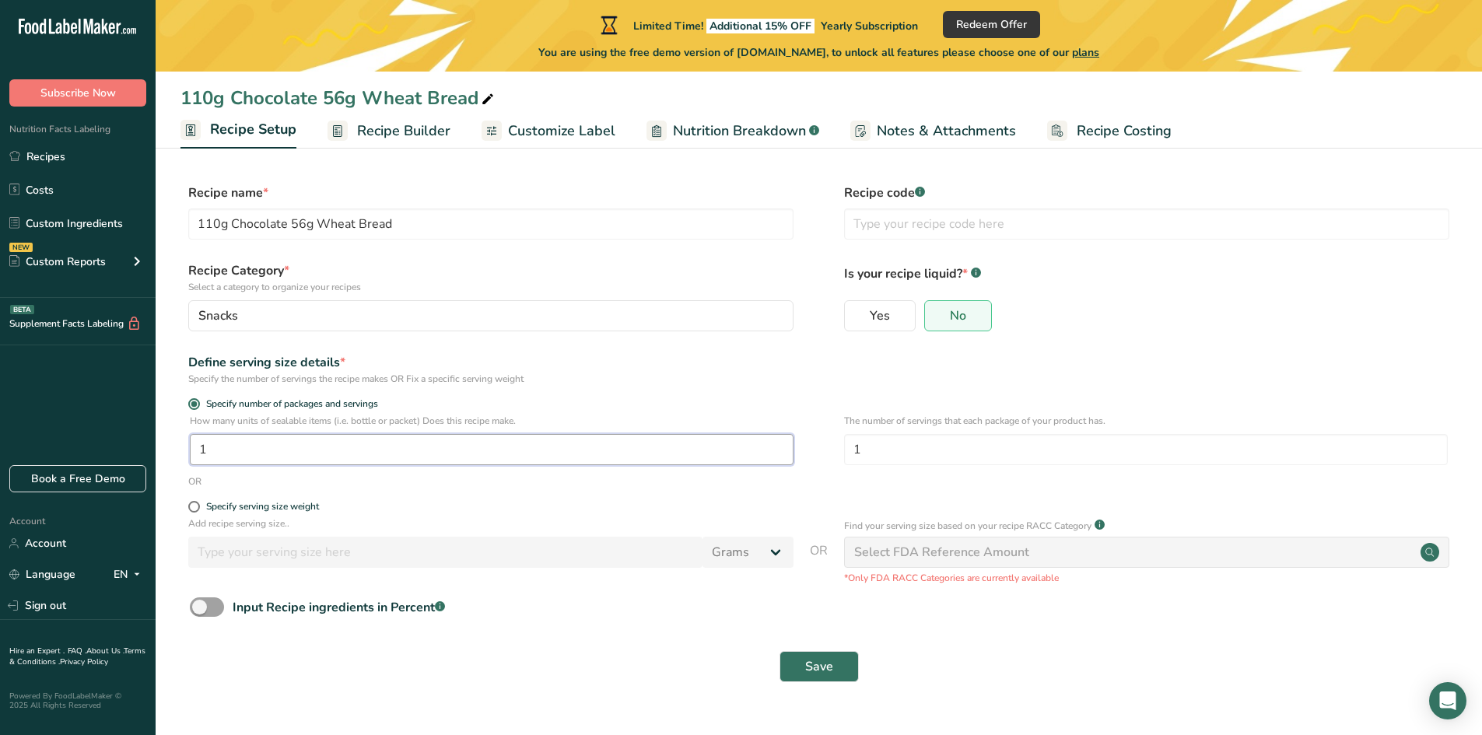
click at [258, 455] on input "1" at bounding box center [492, 449] width 604 height 31
type input "4"
click at [361, 125] on span "Recipe Builder" at bounding box center [403, 131] width 93 height 21
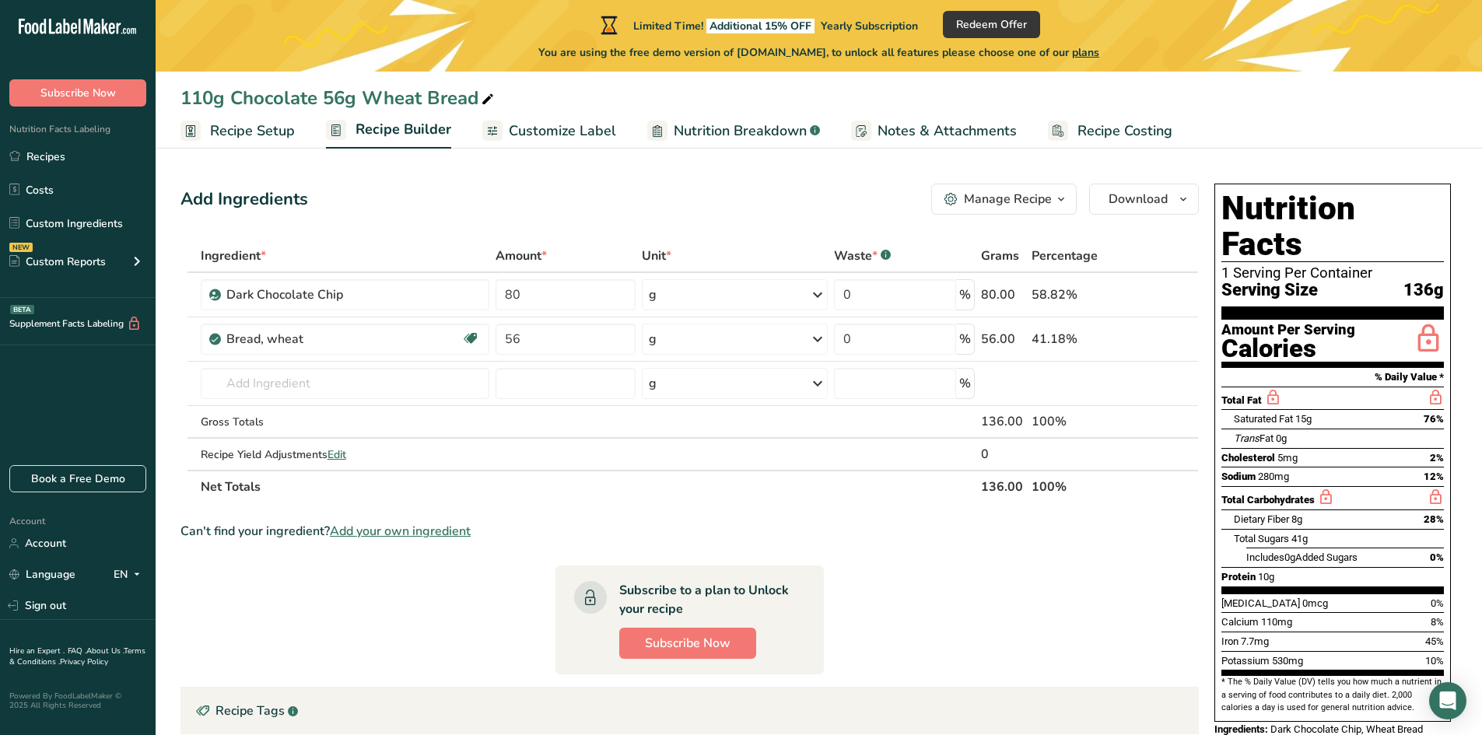
click at [892, 614] on section "Ingredient * Amount * Unit * Waste * .a-a{fill:#347362;}.b-a{fill:#fff;} Grams …" at bounding box center [690, 579] width 1019 height 679
click at [222, 139] on span "Recipe Setup" at bounding box center [252, 131] width 85 height 21
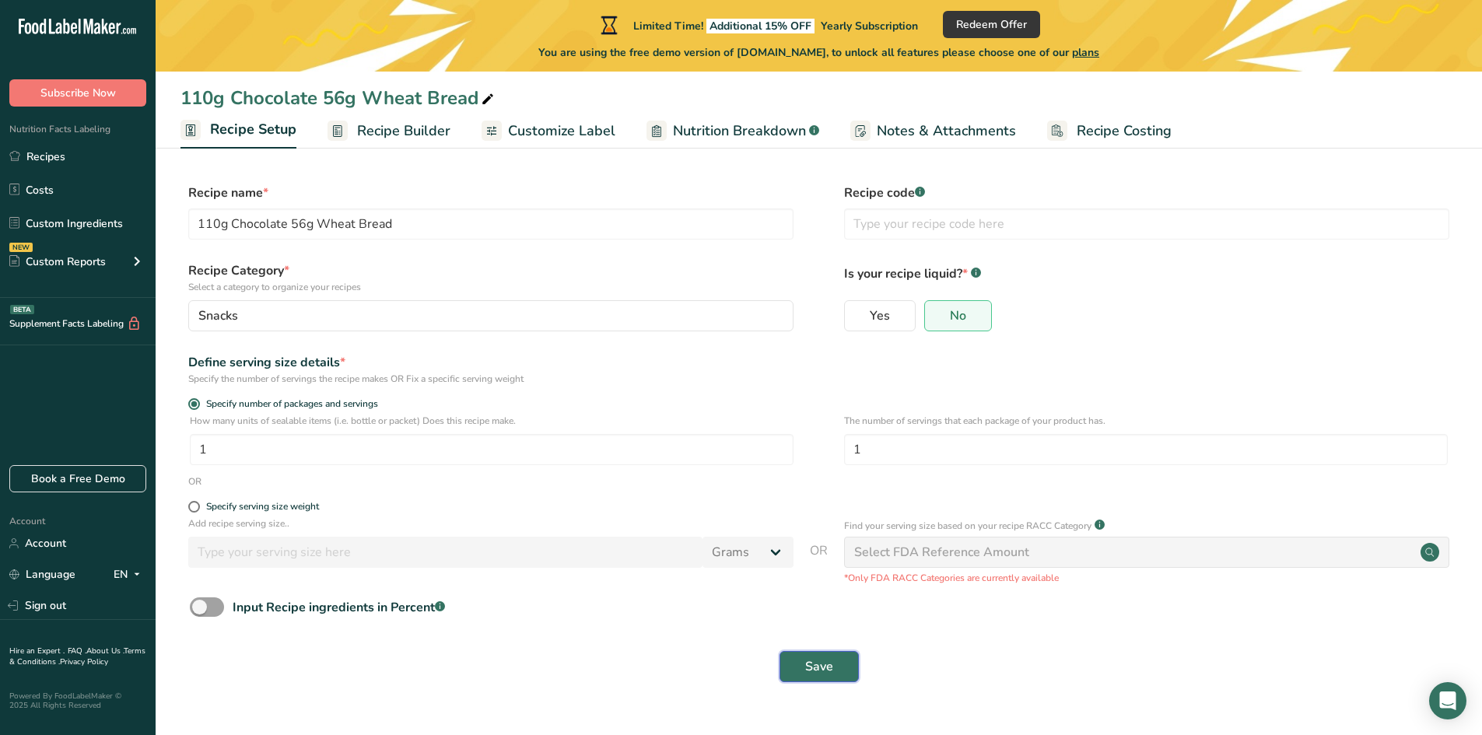
click at [823, 666] on span "Save" at bounding box center [819, 667] width 28 height 19
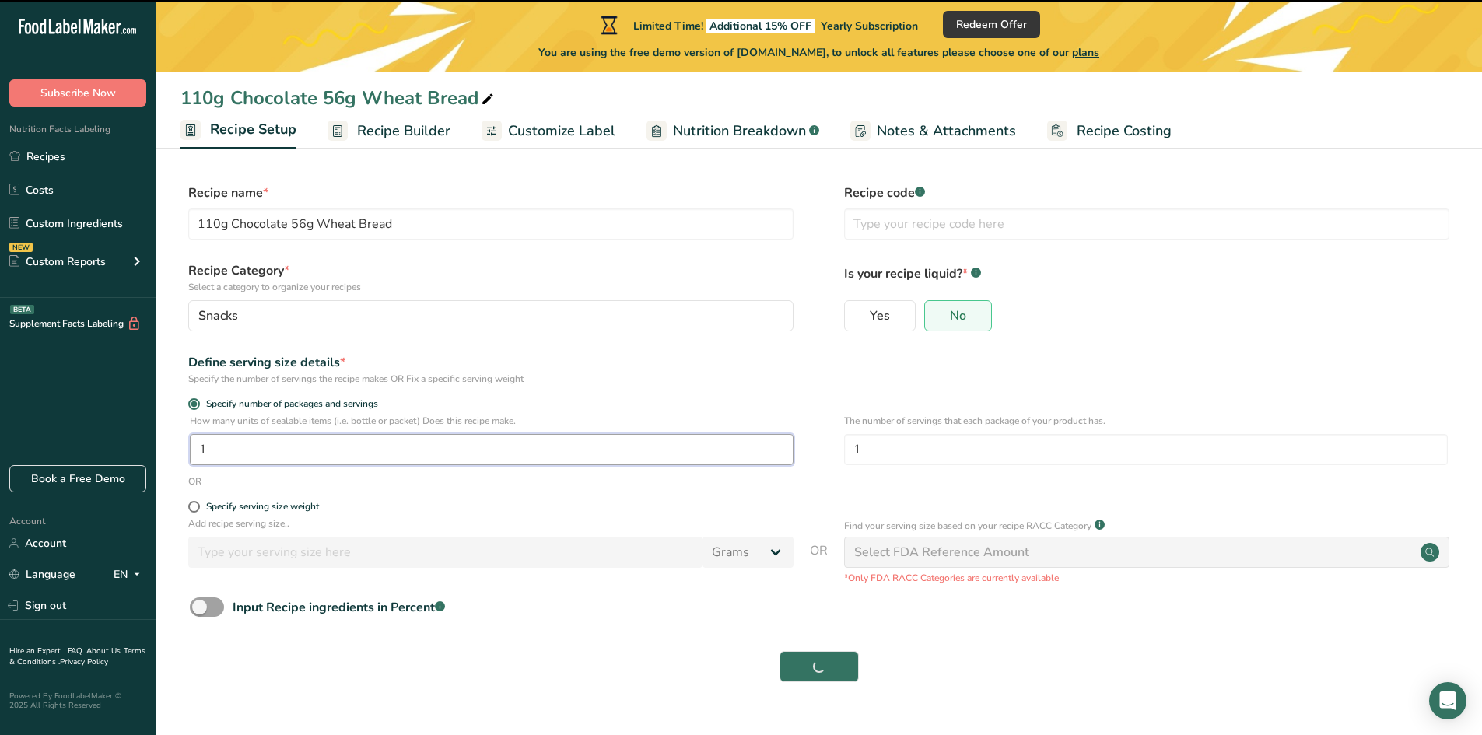
click at [335, 448] on input "1" at bounding box center [492, 449] width 604 height 31
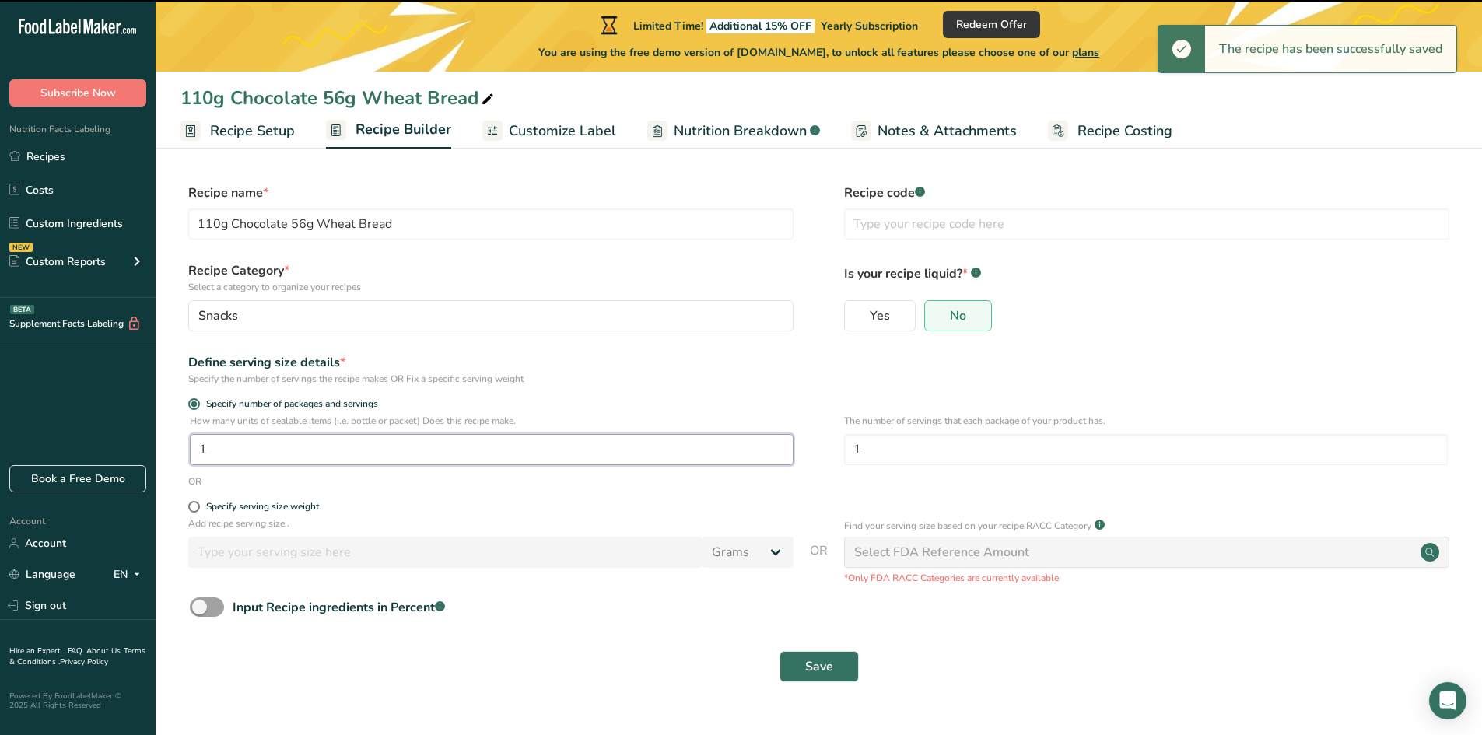
type input "14"
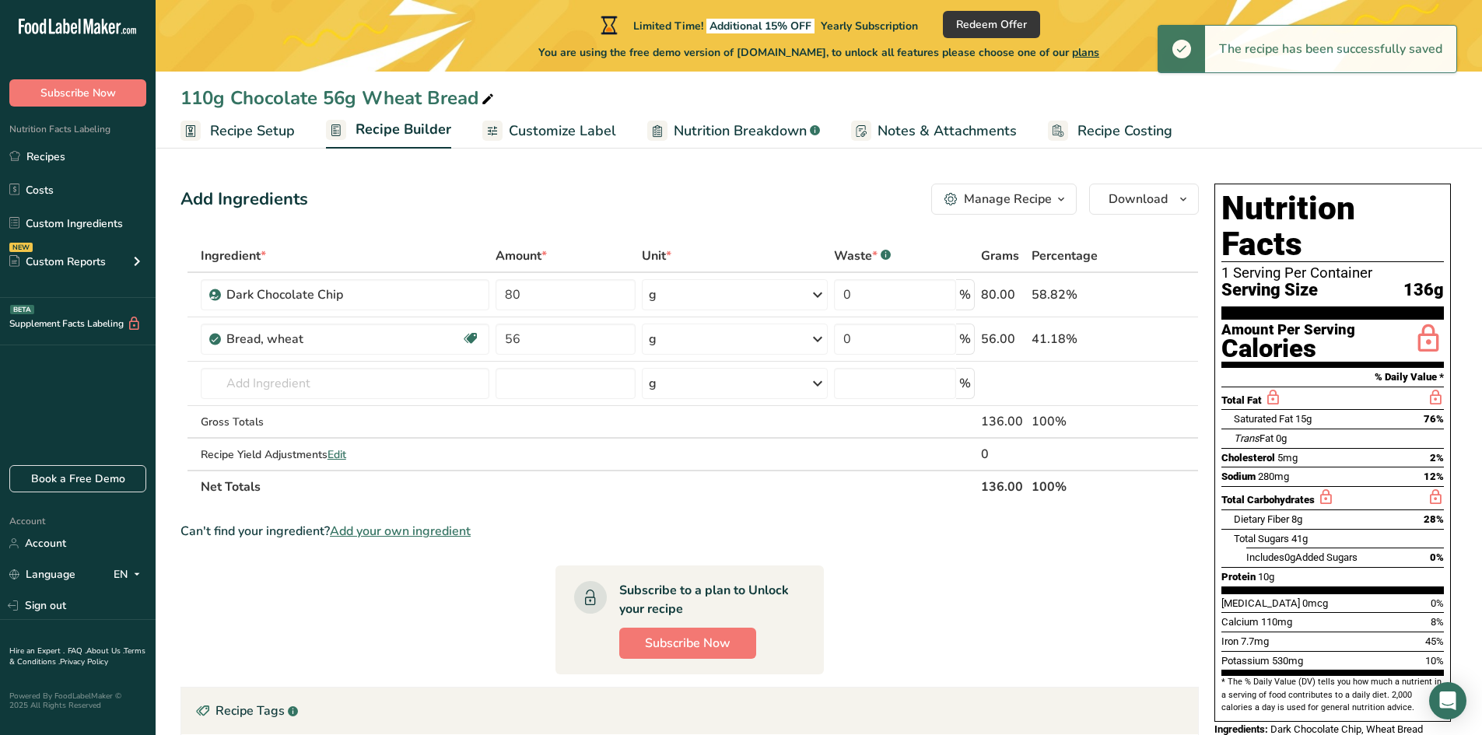
click at [254, 138] on span "Recipe Setup" at bounding box center [252, 131] width 85 height 21
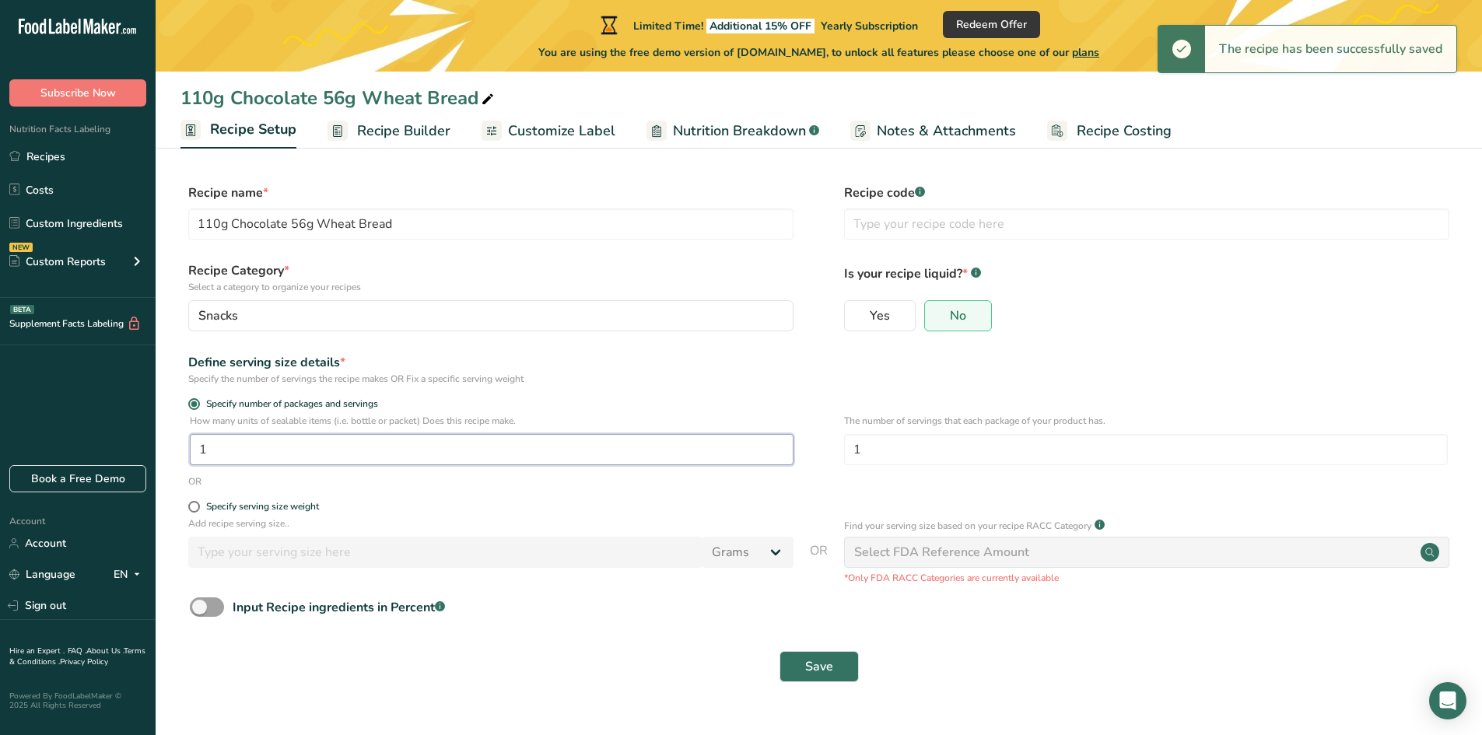
click at [257, 461] on input "1" at bounding box center [492, 449] width 604 height 31
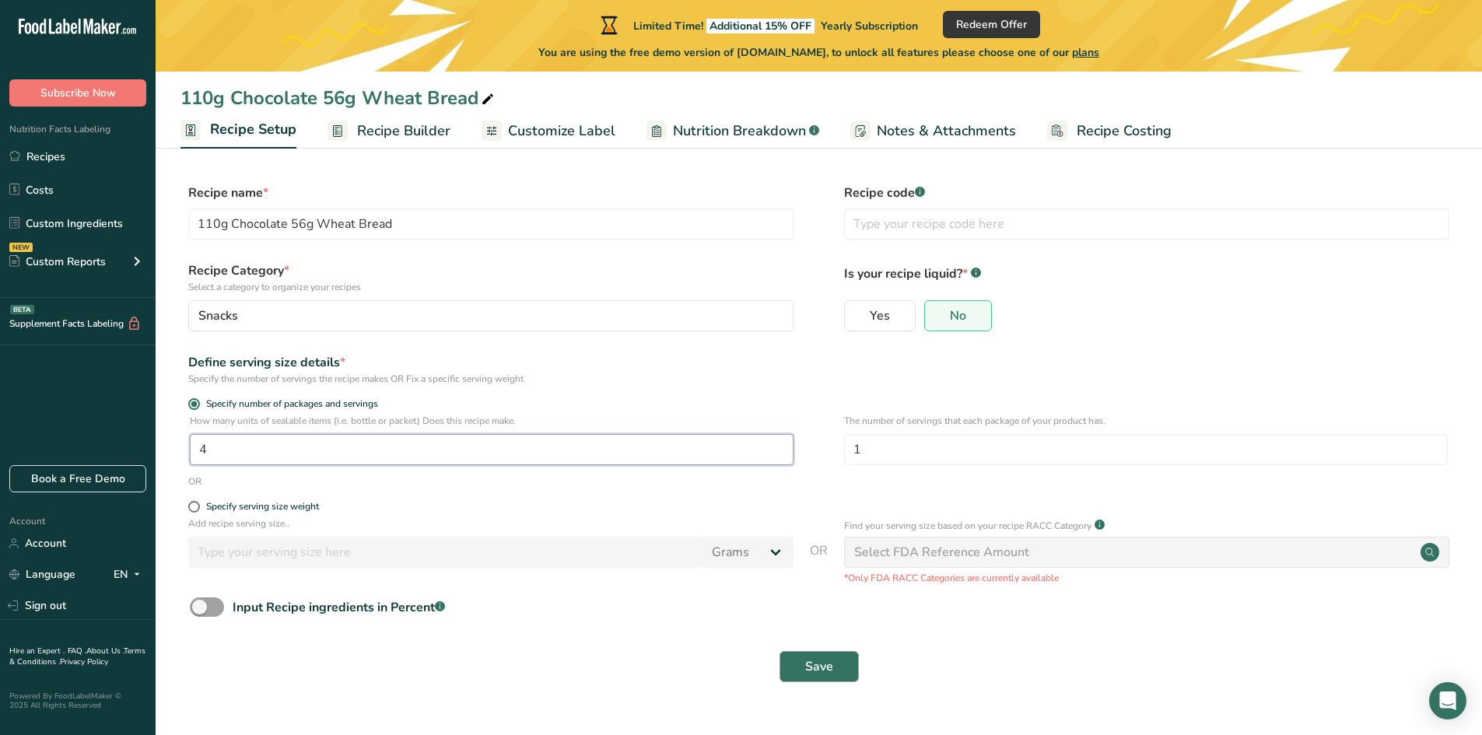
type input "4"
click at [826, 653] on button "Save" at bounding box center [819, 666] width 79 height 31
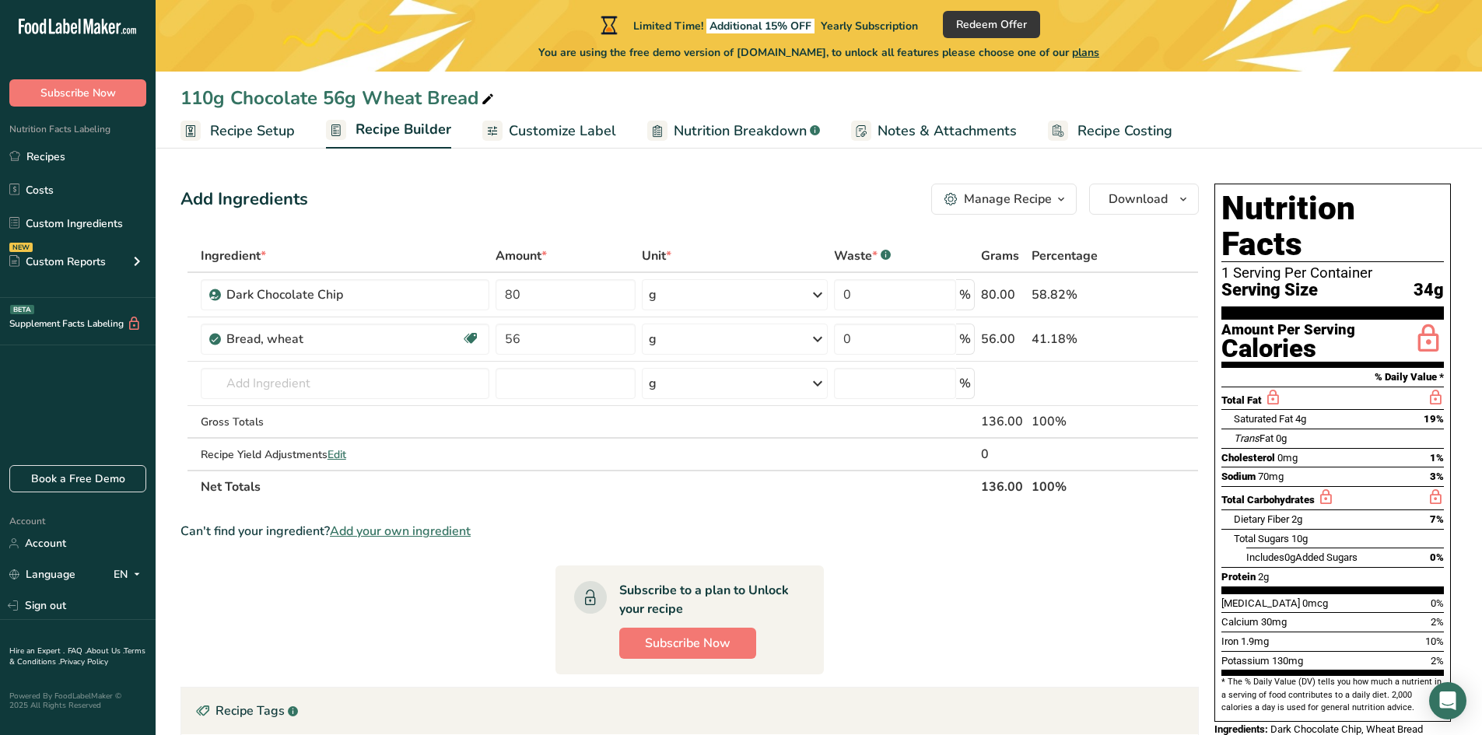
click at [257, 129] on span "Recipe Setup" at bounding box center [252, 131] width 85 height 21
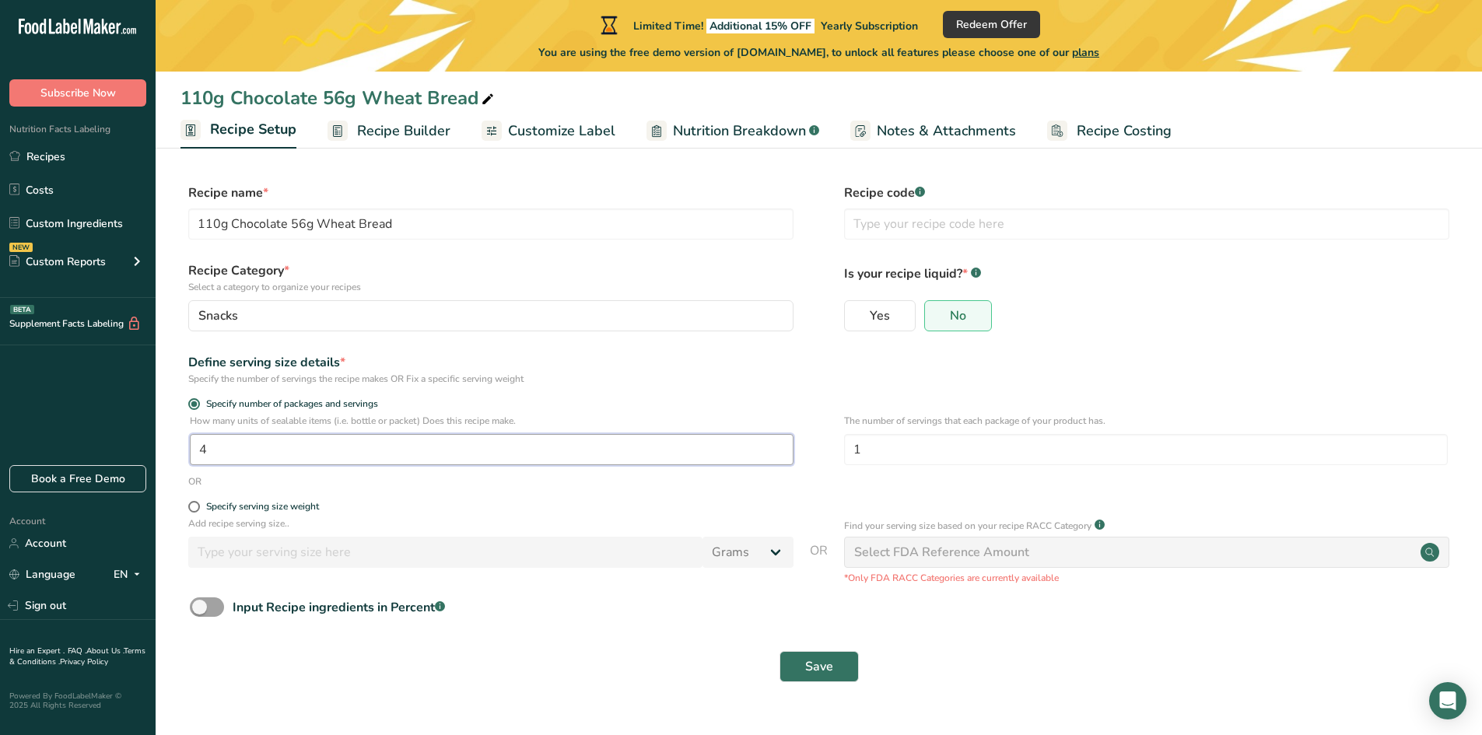
click at [433, 454] on input "4" at bounding box center [492, 449] width 604 height 31
type input "1"
click at [892, 456] on input "1" at bounding box center [1146, 449] width 604 height 31
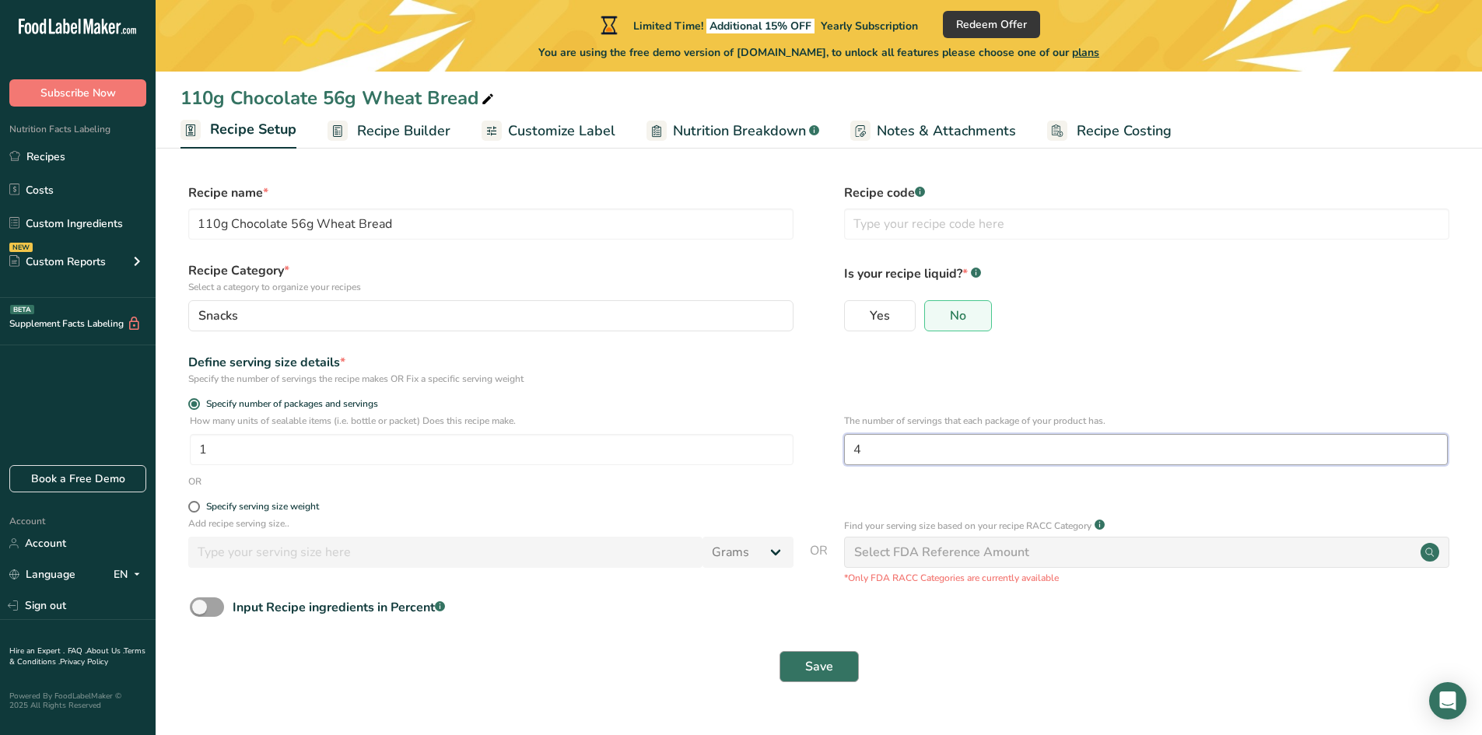
type input "4"
click at [837, 666] on button "Save" at bounding box center [819, 666] width 79 height 31
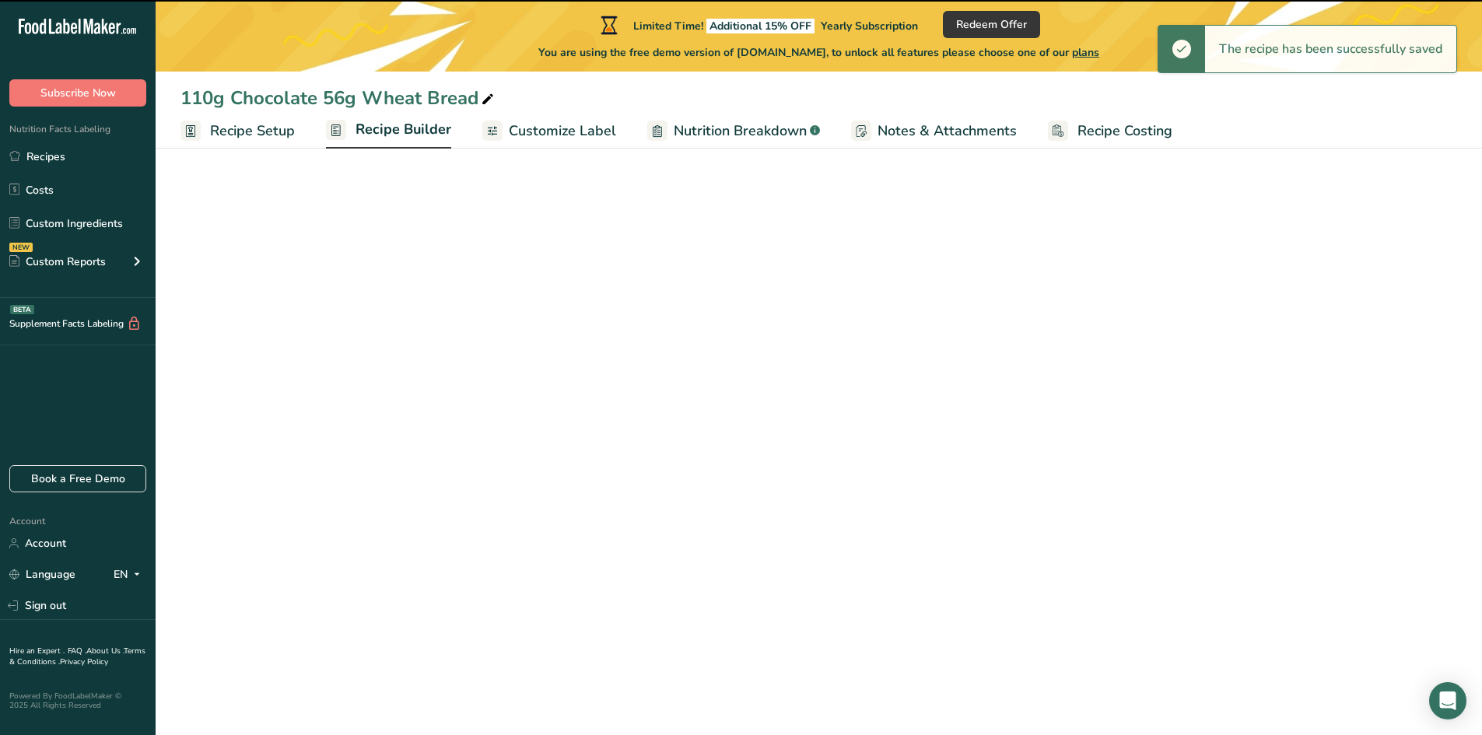
click at [397, 132] on span "Recipe Builder" at bounding box center [404, 129] width 96 height 21
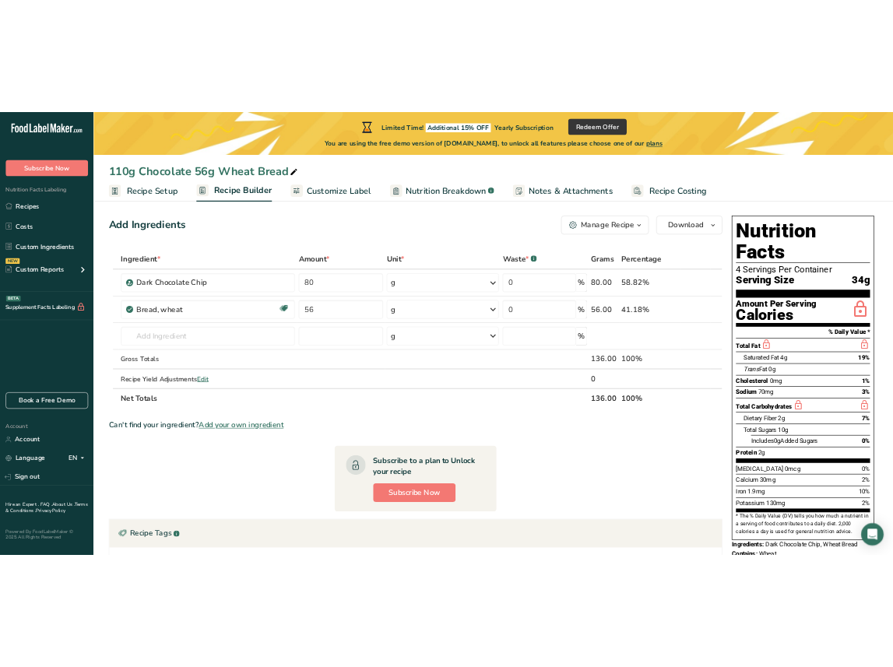
scroll to position [12, 0]
